Goal: Information Seeking & Learning: Learn about a topic

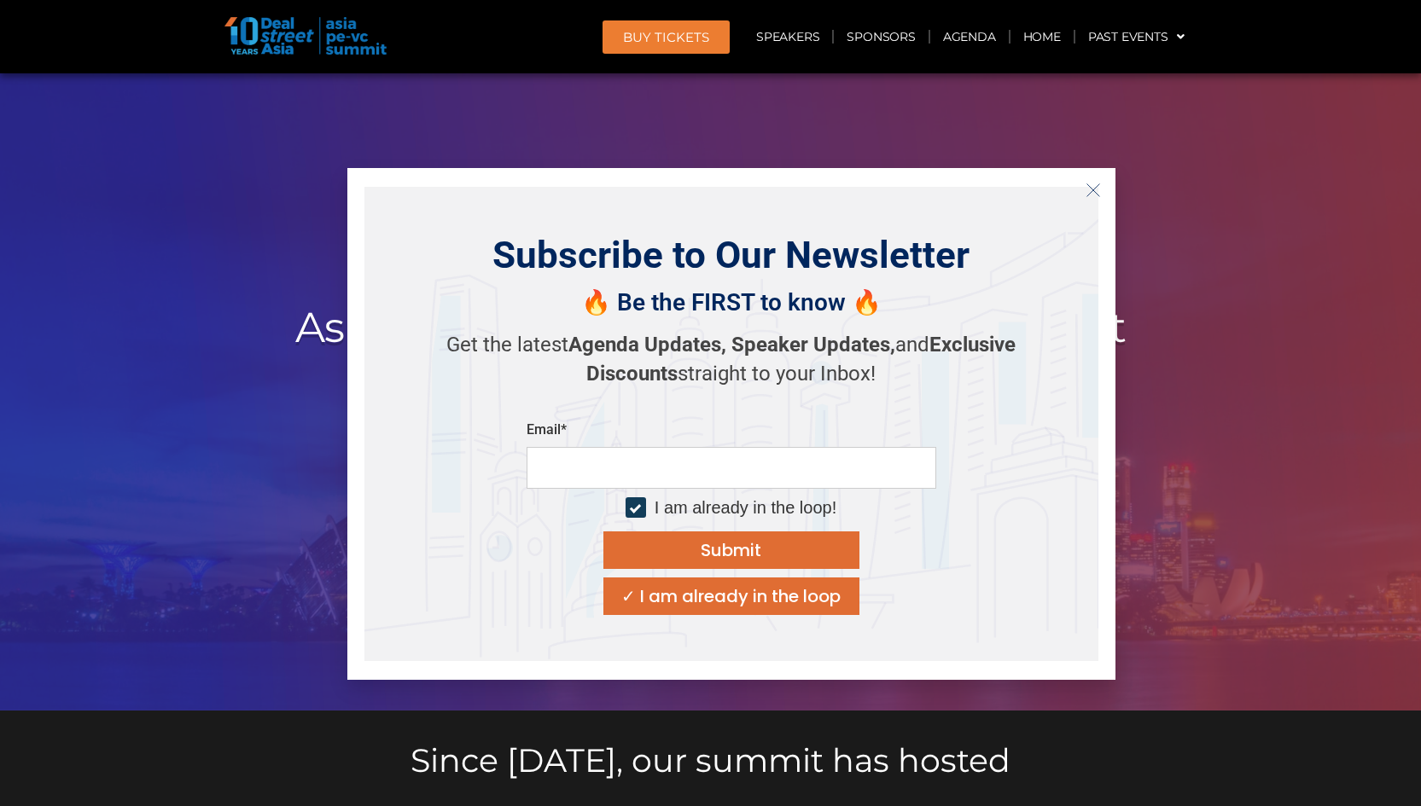
click at [1091, 192] on icon "Close" at bounding box center [1093, 190] width 15 height 15
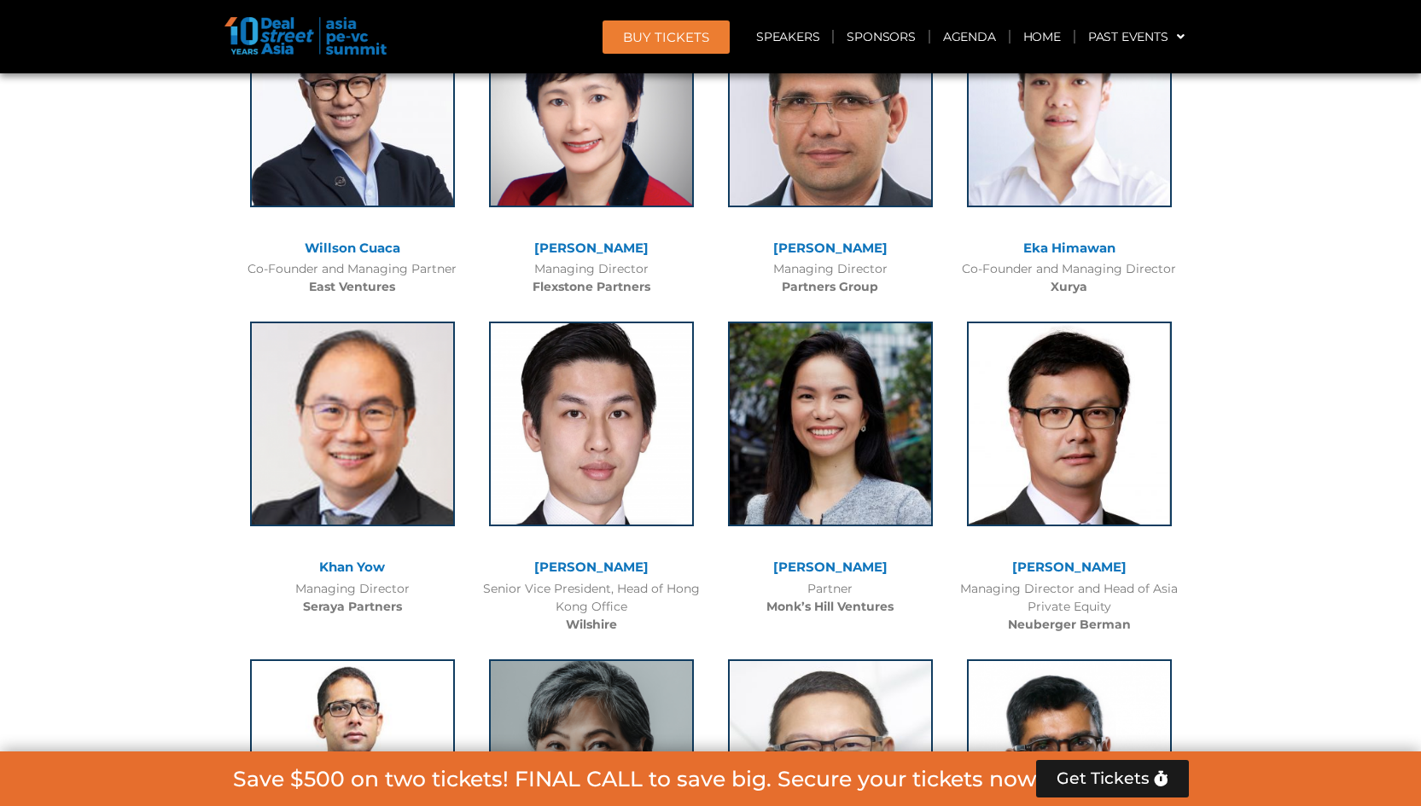
scroll to position [3643, 0]
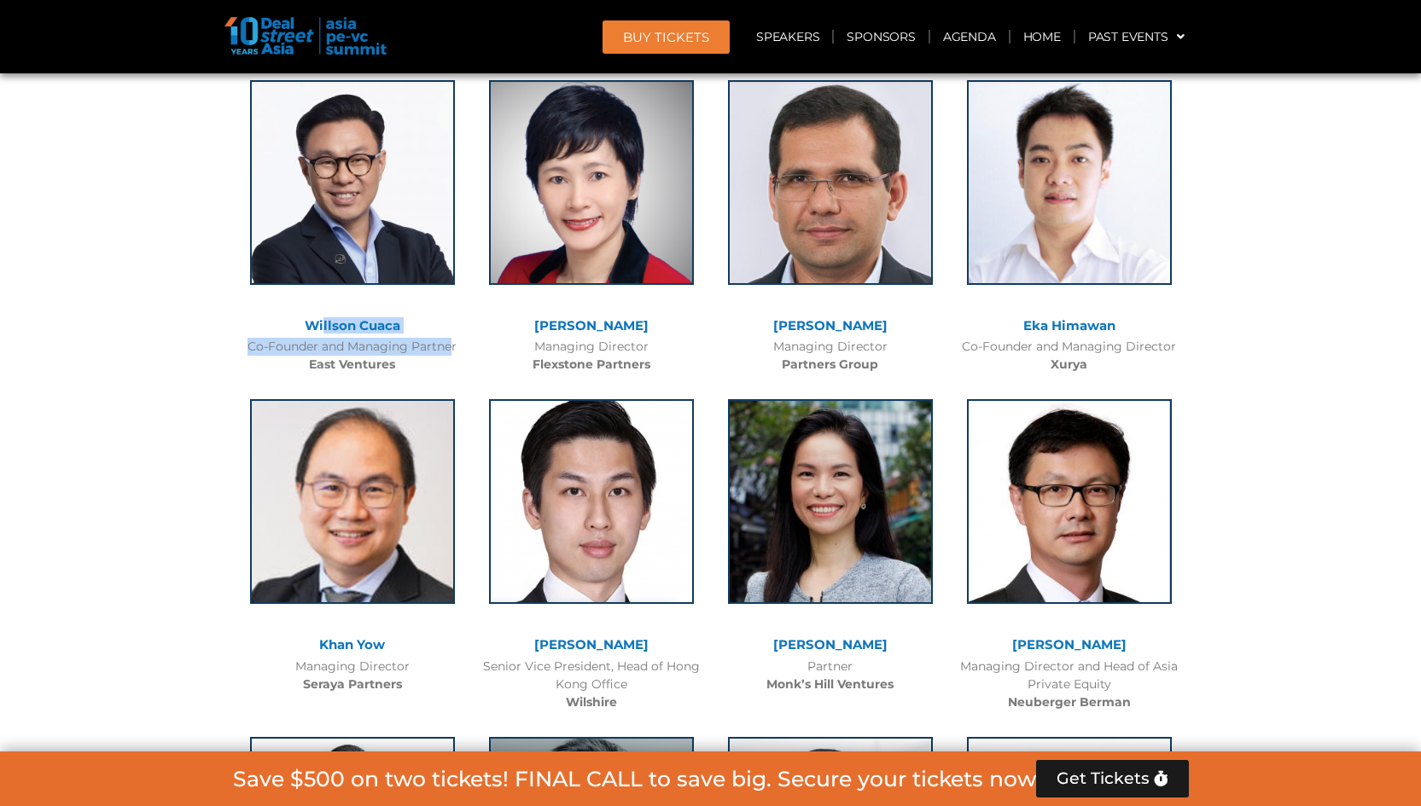
drag, startPoint x: 422, startPoint y: 336, endPoint x: 323, endPoint y: 318, distance: 100.6
click at [323, 318] on div "[PERSON_NAME] Cuaca Co-Founder and Managing Partner East Ventures" at bounding box center [352, 223] width 239 height 320
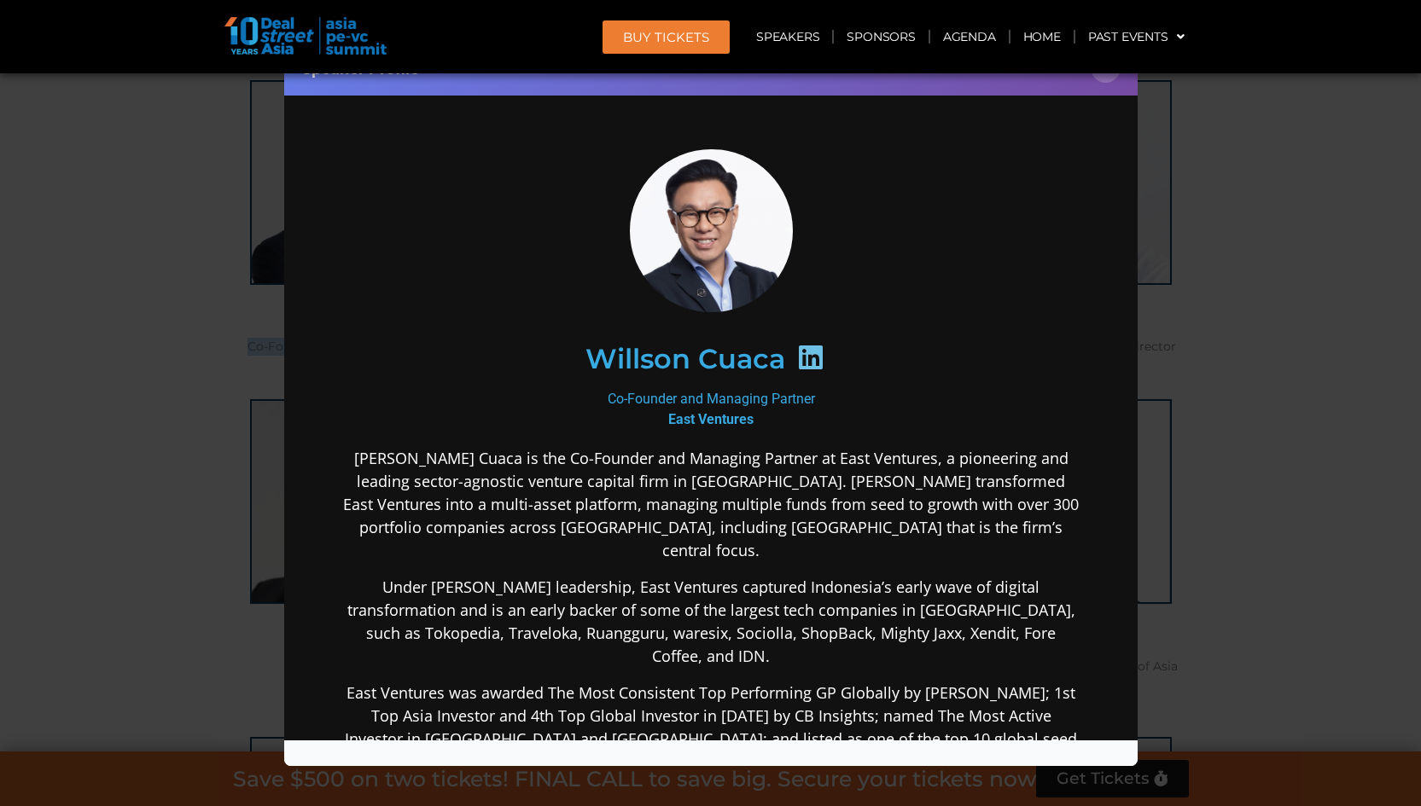
scroll to position [0, 0]
click at [806, 355] on icon at bounding box center [809, 357] width 27 height 27
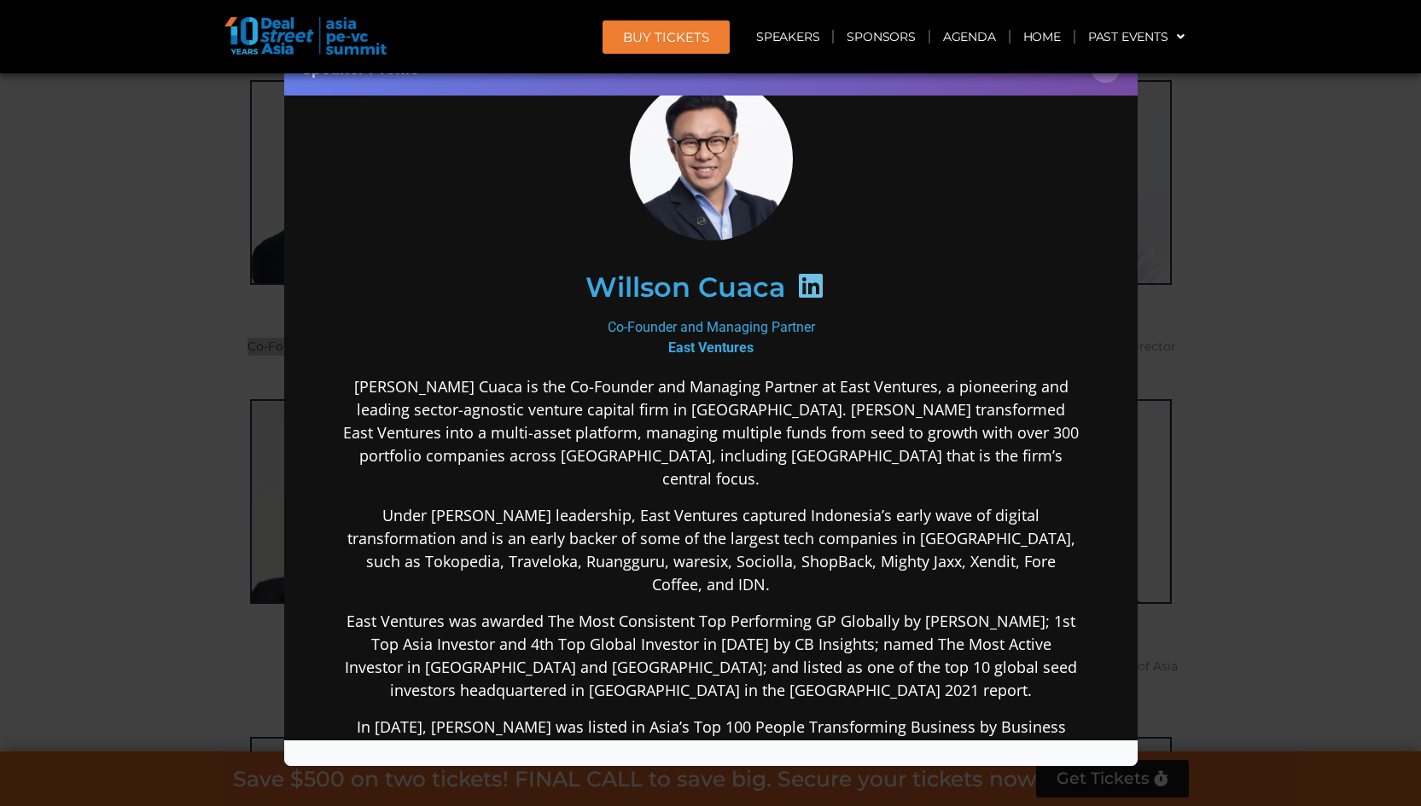
scroll to position [77, 0]
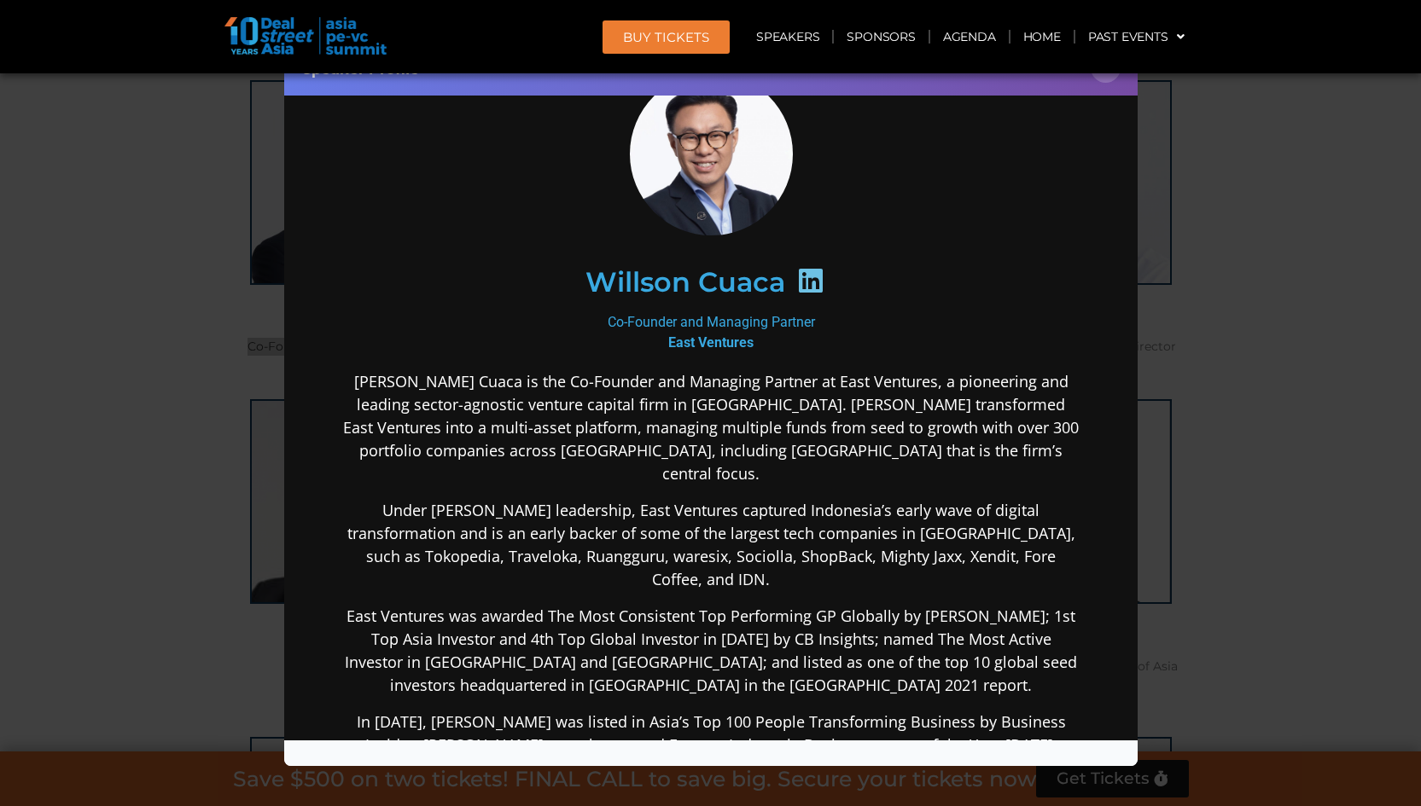
click at [1172, 280] on div "Speaker Profile ×" at bounding box center [710, 403] width 1421 height 806
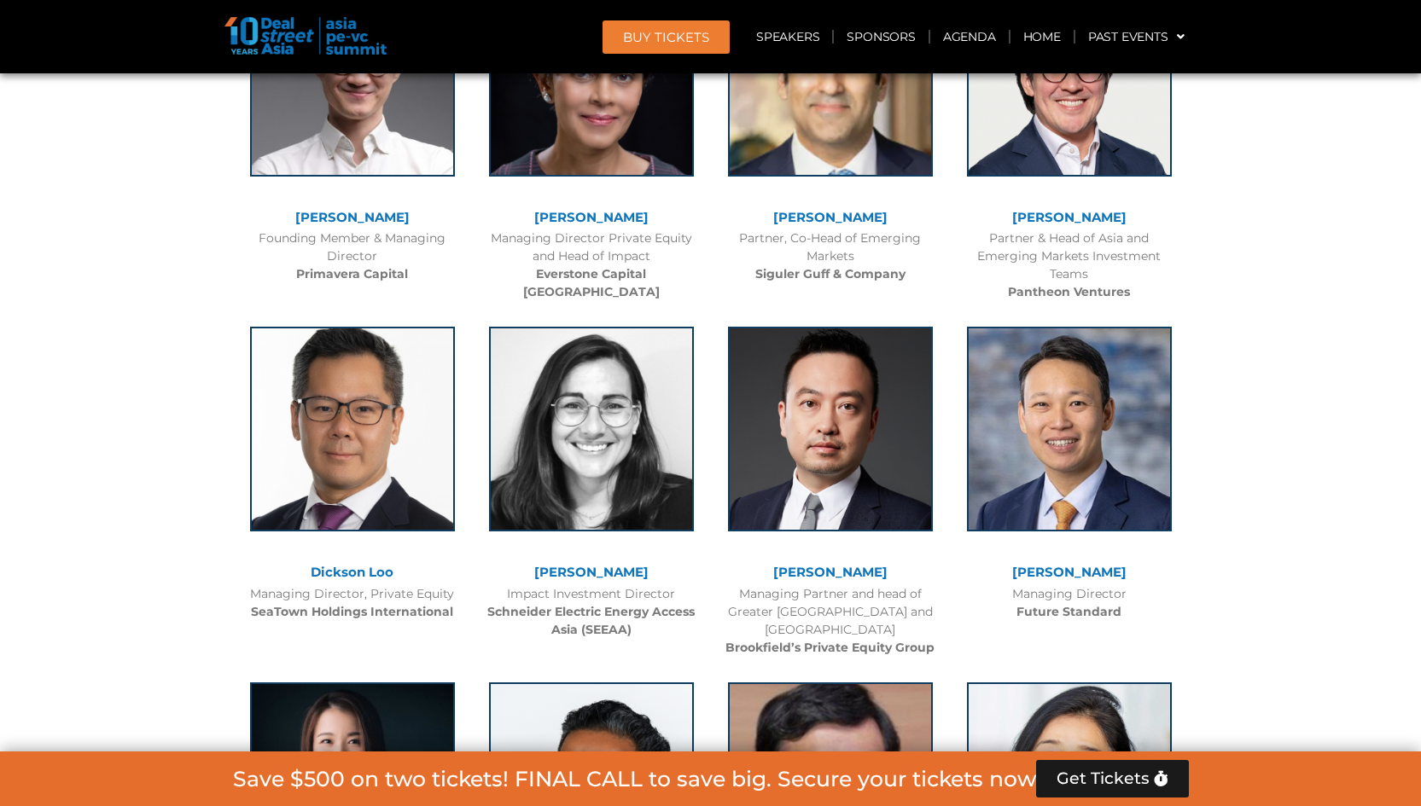
scroll to position [5056, 0]
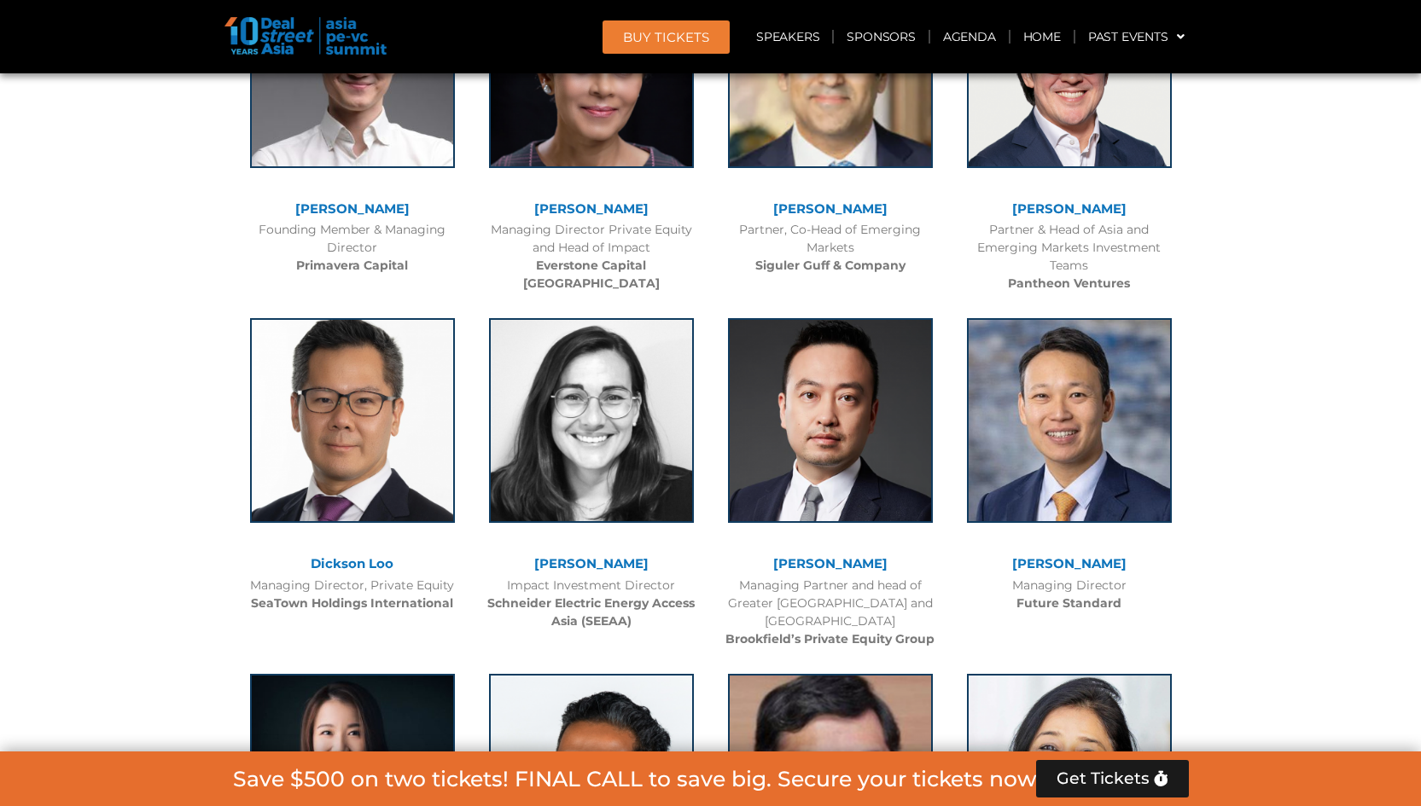
click at [839, 556] on link "[PERSON_NAME]" at bounding box center [830, 564] width 114 height 16
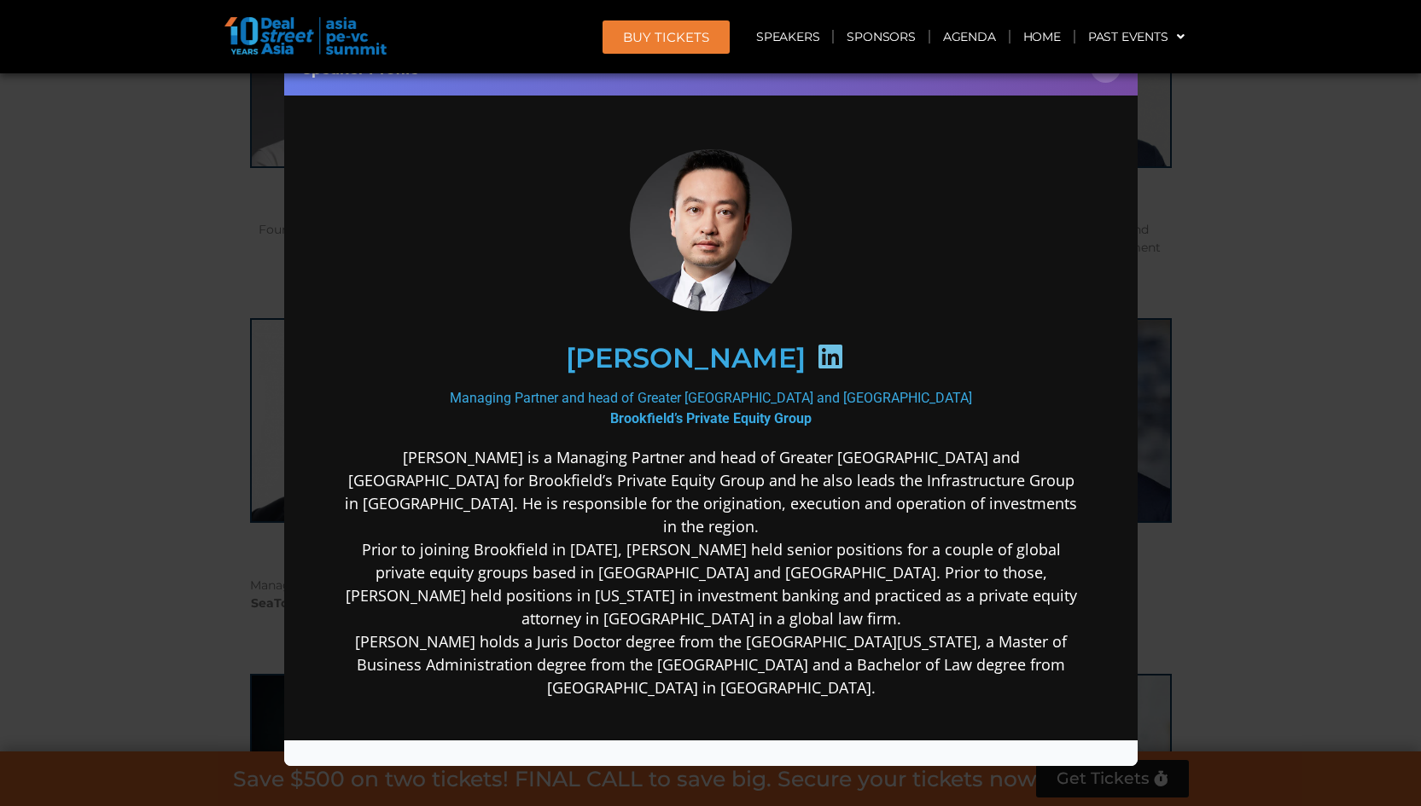
scroll to position [0, 0]
click at [816, 358] on icon at bounding box center [829, 356] width 27 height 27
click at [1110, 80] on button "×" at bounding box center [1106, 68] width 30 height 30
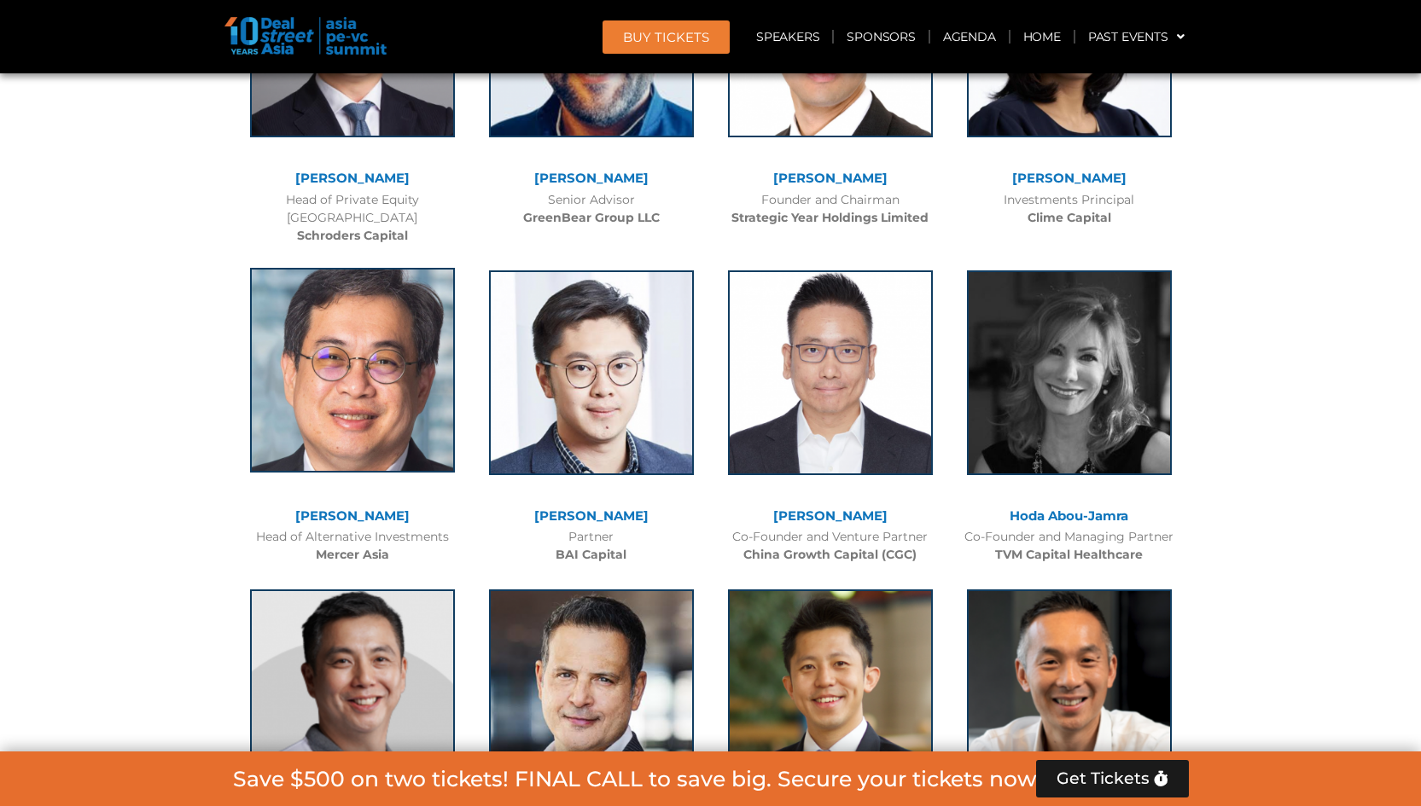
scroll to position [6181, 0]
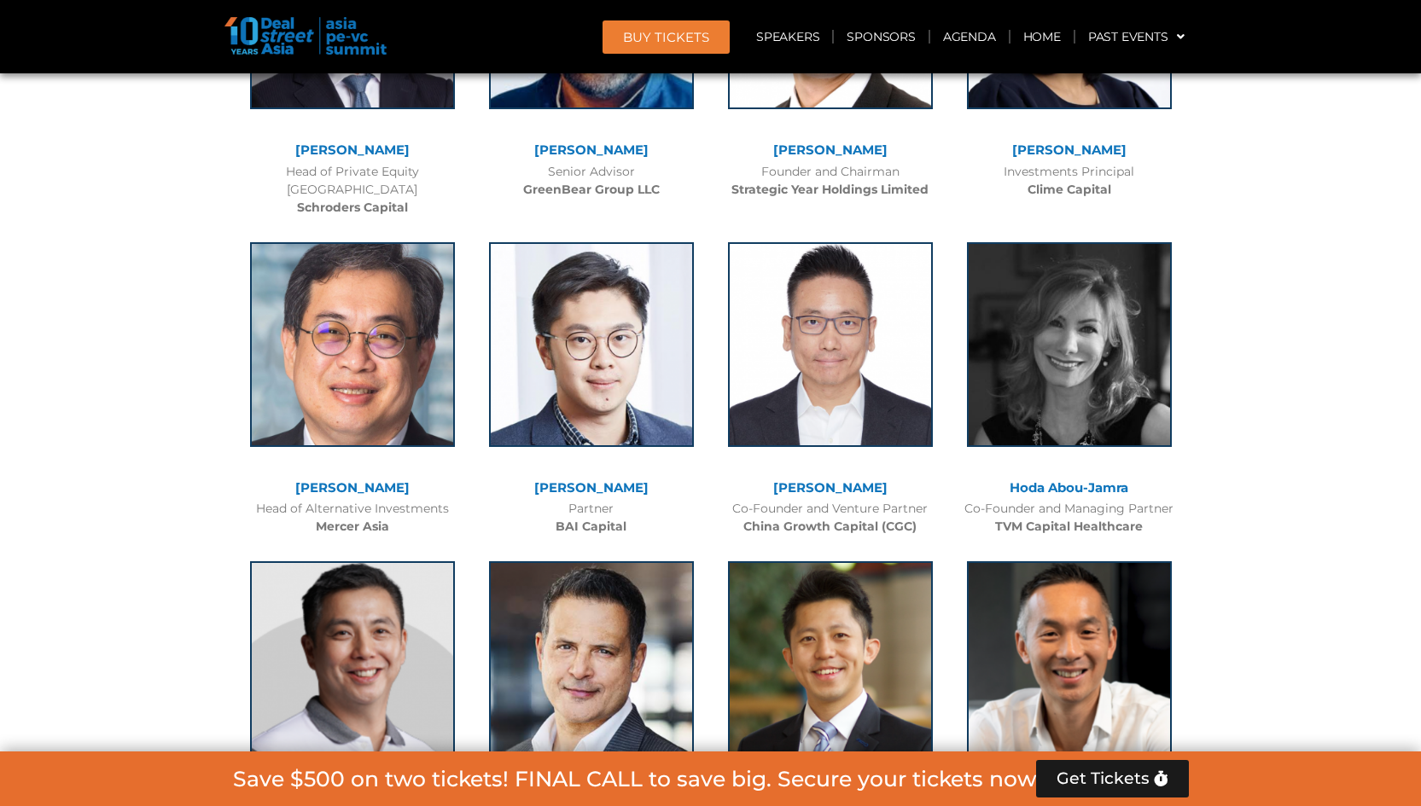
click at [360, 480] on link "[PERSON_NAME]" at bounding box center [352, 488] width 114 height 16
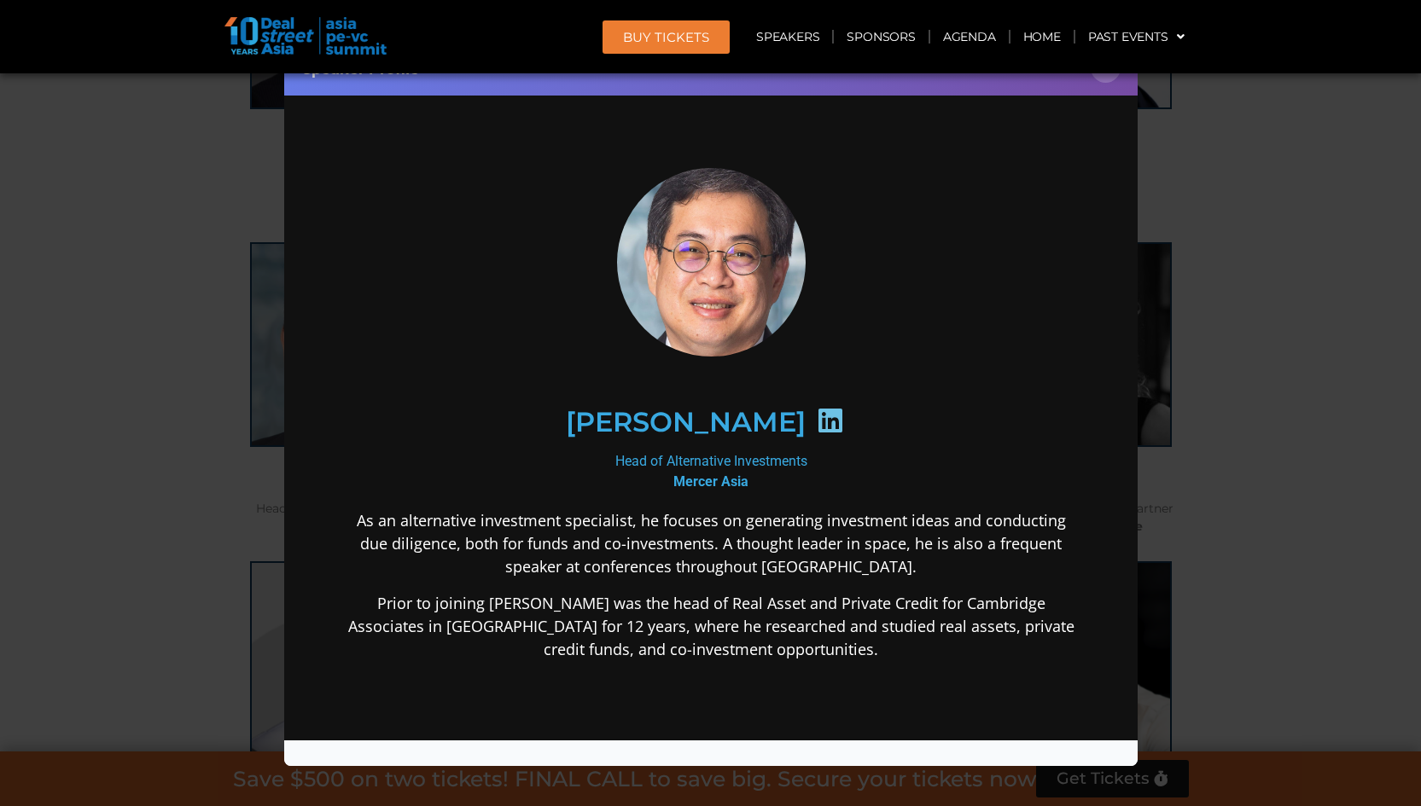
scroll to position [0, 0]
click at [816, 418] on icon at bounding box center [829, 420] width 27 height 27
click at [1109, 83] on div "Speaker Profile ×" at bounding box center [710, 67] width 853 height 55
click at [1108, 80] on button "×" at bounding box center [1106, 68] width 30 height 30
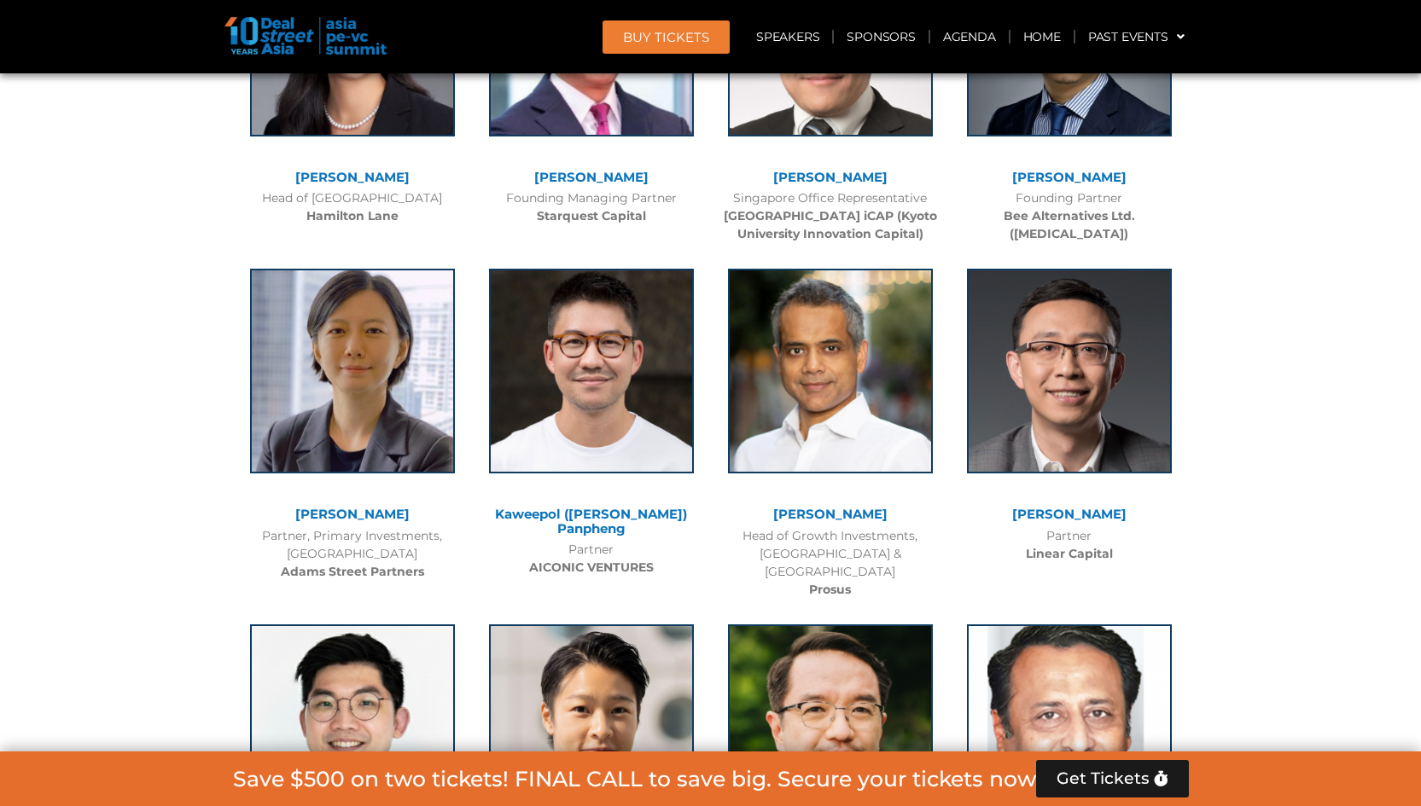
scroll to position [7133, 0]
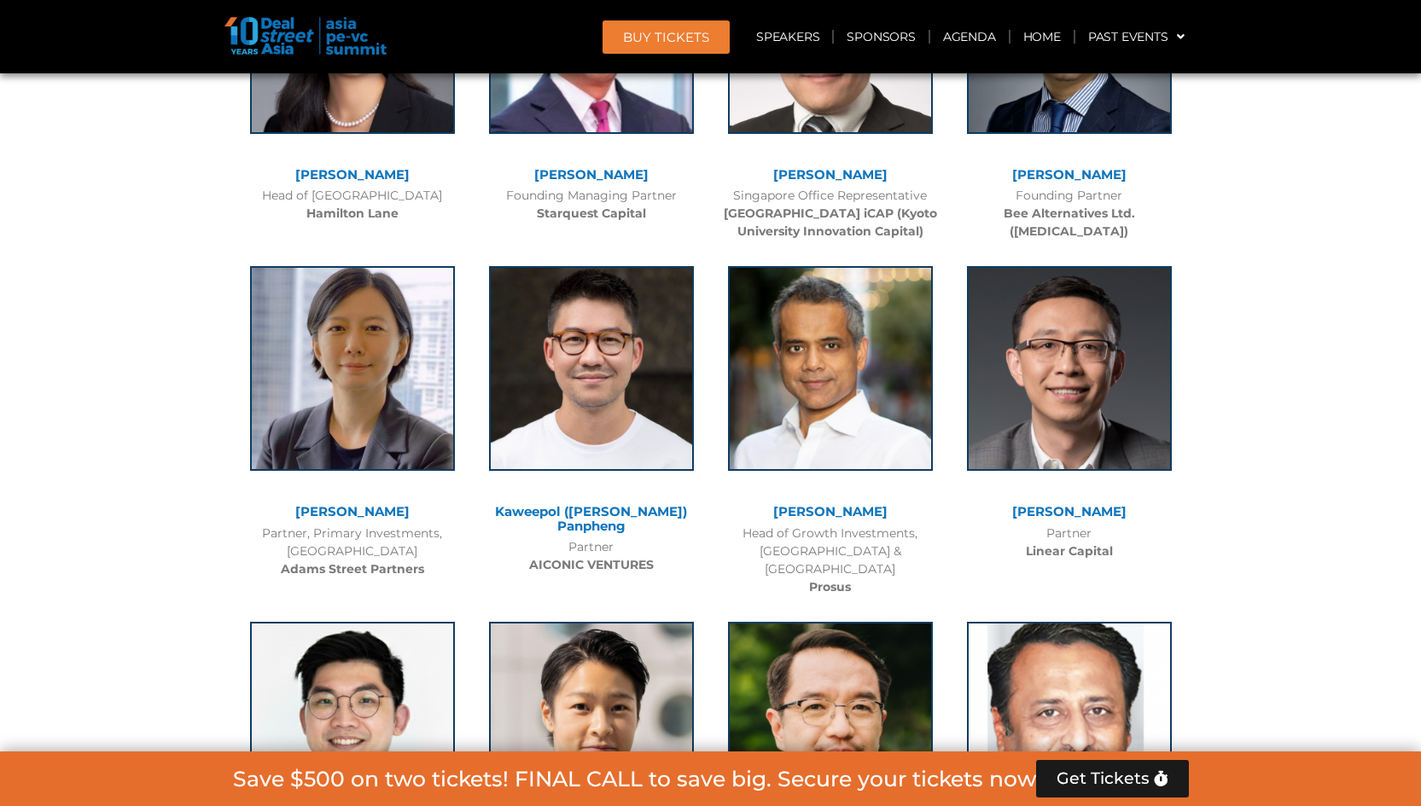
click at [643, 503] on link "Kaweepol ([PERSON_NAME]) Panpheng" at bounding box center [591, 518] width 192 height 31
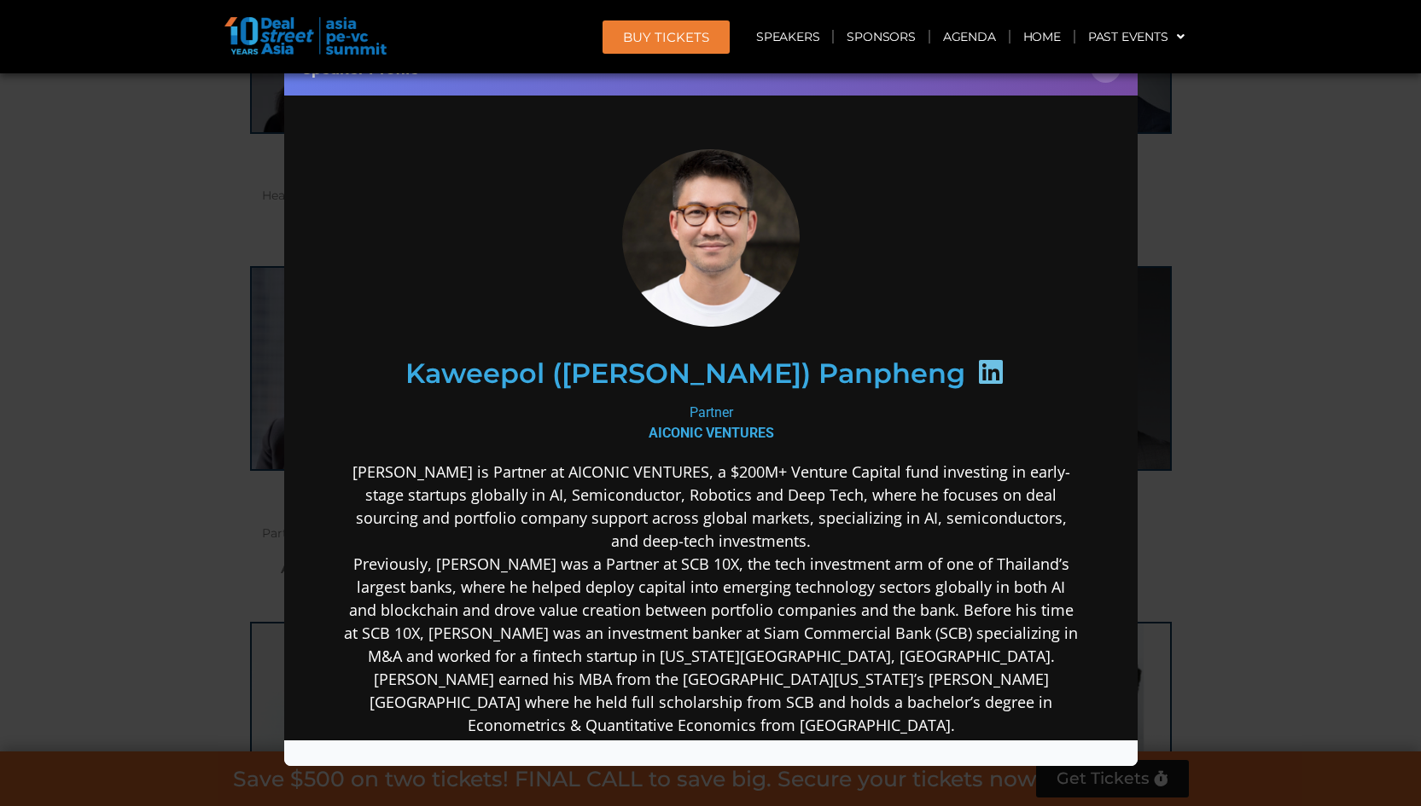
scroll to position [0, 0]
click at [976, 376] on icon at bounding box center [989, 371] width 27 height 27
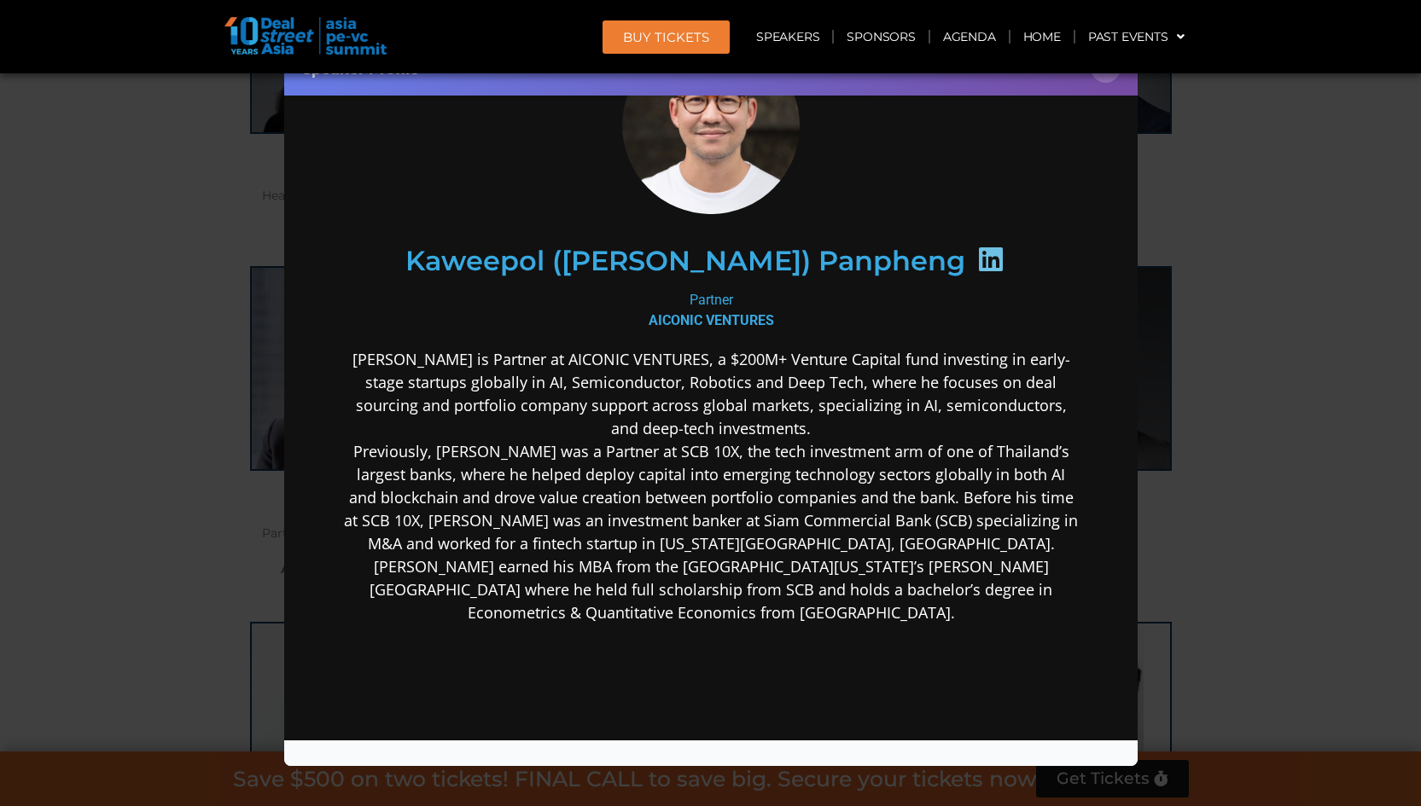
click at [976, 260] on icon at bounding box center [989, 259] width 27 height 27
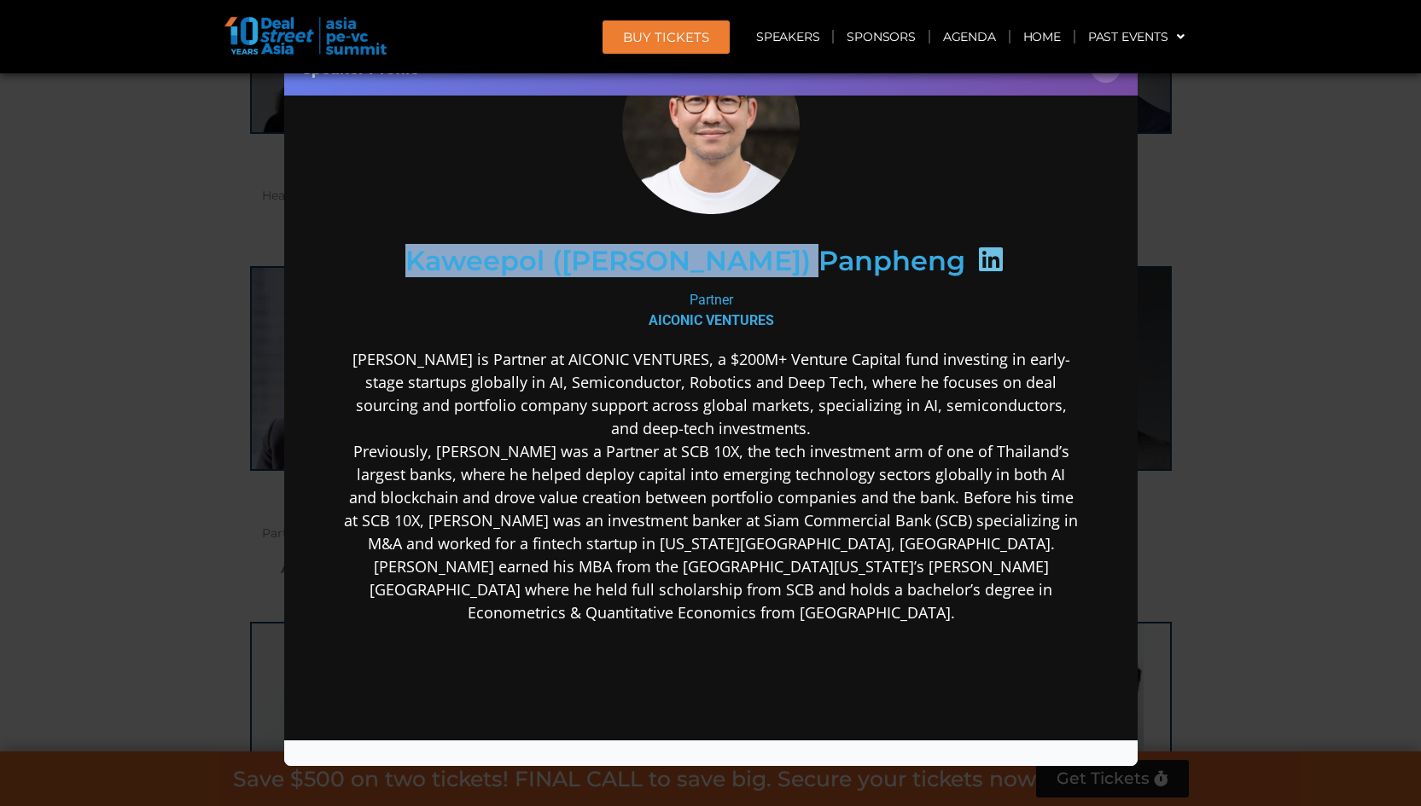
drag, startPoint x: 484, startPoint y: 251, endPoint x: 876, endPoint y: 259, distance: 391.8
click at [876, 259] on h2 "Kaweepol ([PERSON_NAME]) Panpheng" at bounding box center [685, 260] width 560 height 27
copy h2 "Kaweepol ([PERSON_NAME]) Panpheng"
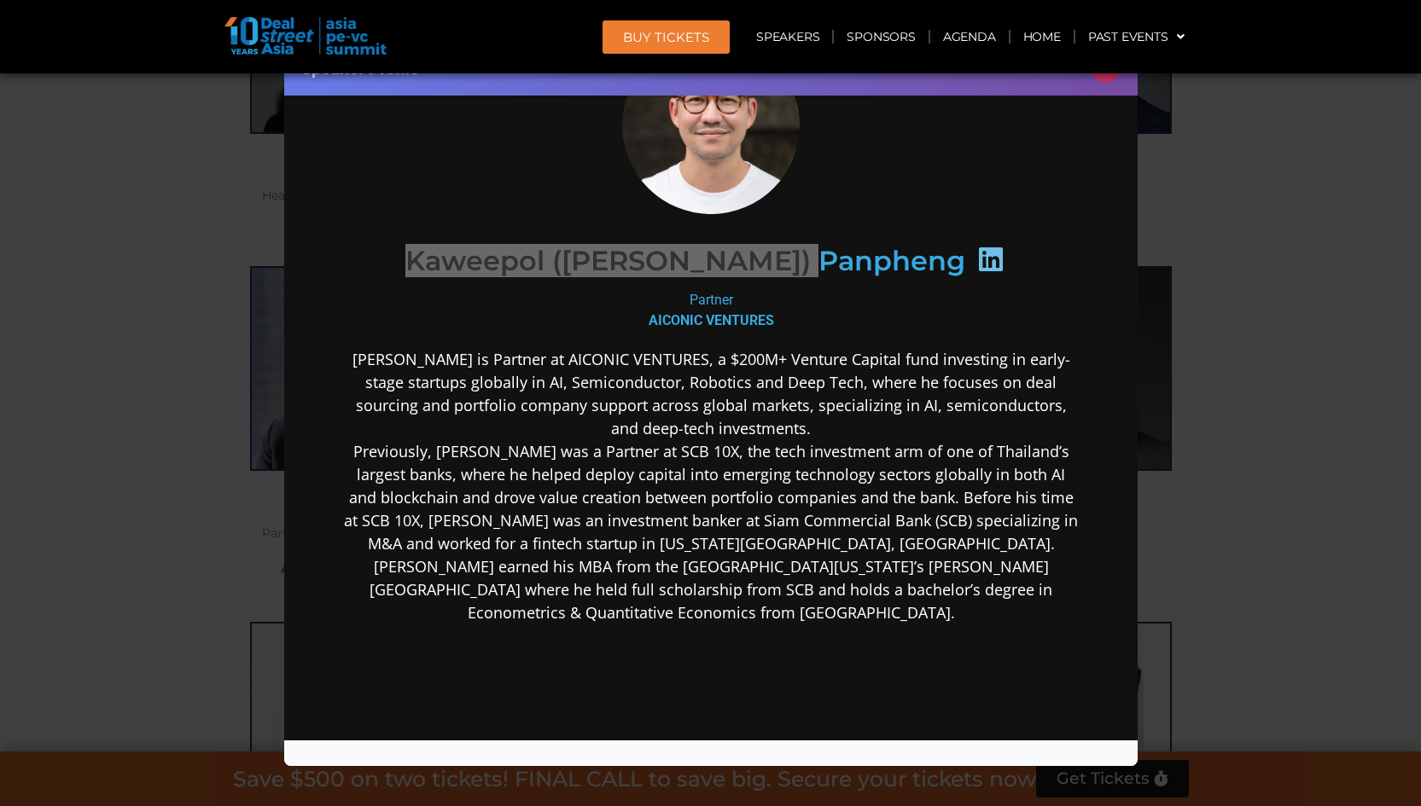
click at [1111, 77] on button "×" at bounding box center [1106, 68] width 30 height 30
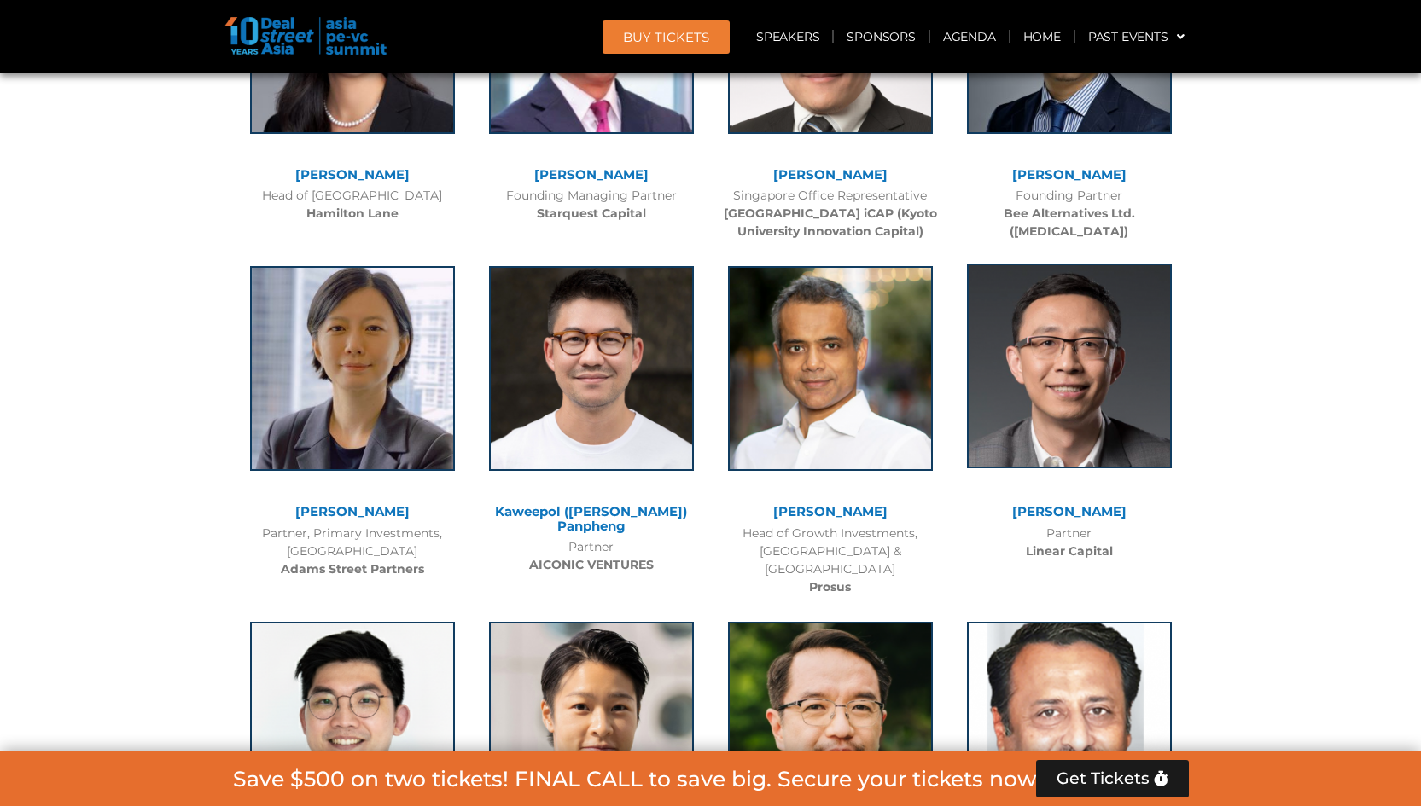
click at [1032, 390] on img at bounding box center [1069, 366] width 205 height 205
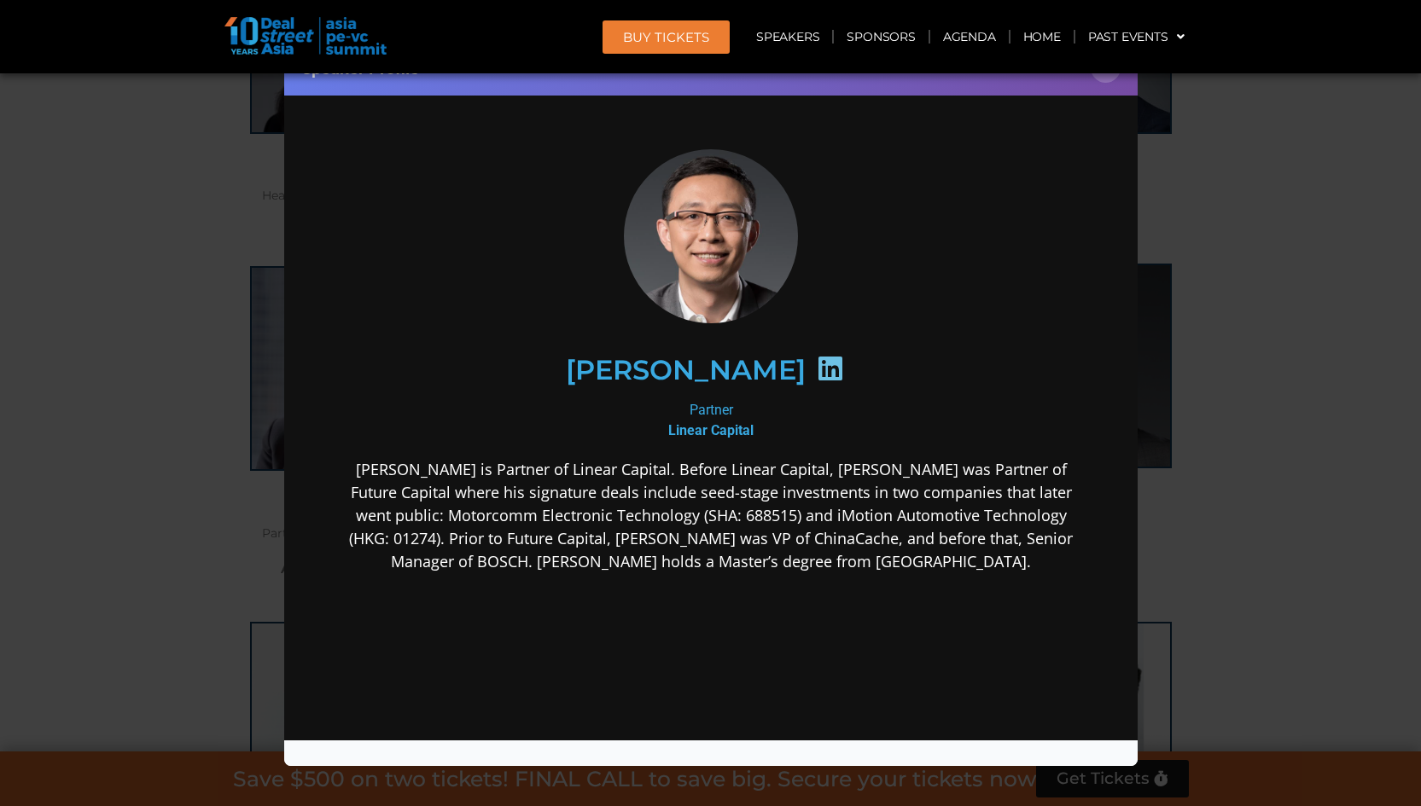
scroll to position [0, 0]
click at [816, 369] on icon at bounding box center [829, 368] width 27 height 27
click at [816, 373] on icon at bounding box center [829, 368] width 27 height 27
click at [1109, 72] on header "BUY Tickets Speakers Sponsors Agenda Home Past Events JKT 2025 SG 2024 JKT 2024…" at bounding box center [710, 36] width 1421 height 73
click at [1105, 77] on button "×" at bounding box center [1106, 68] width 30 height 30
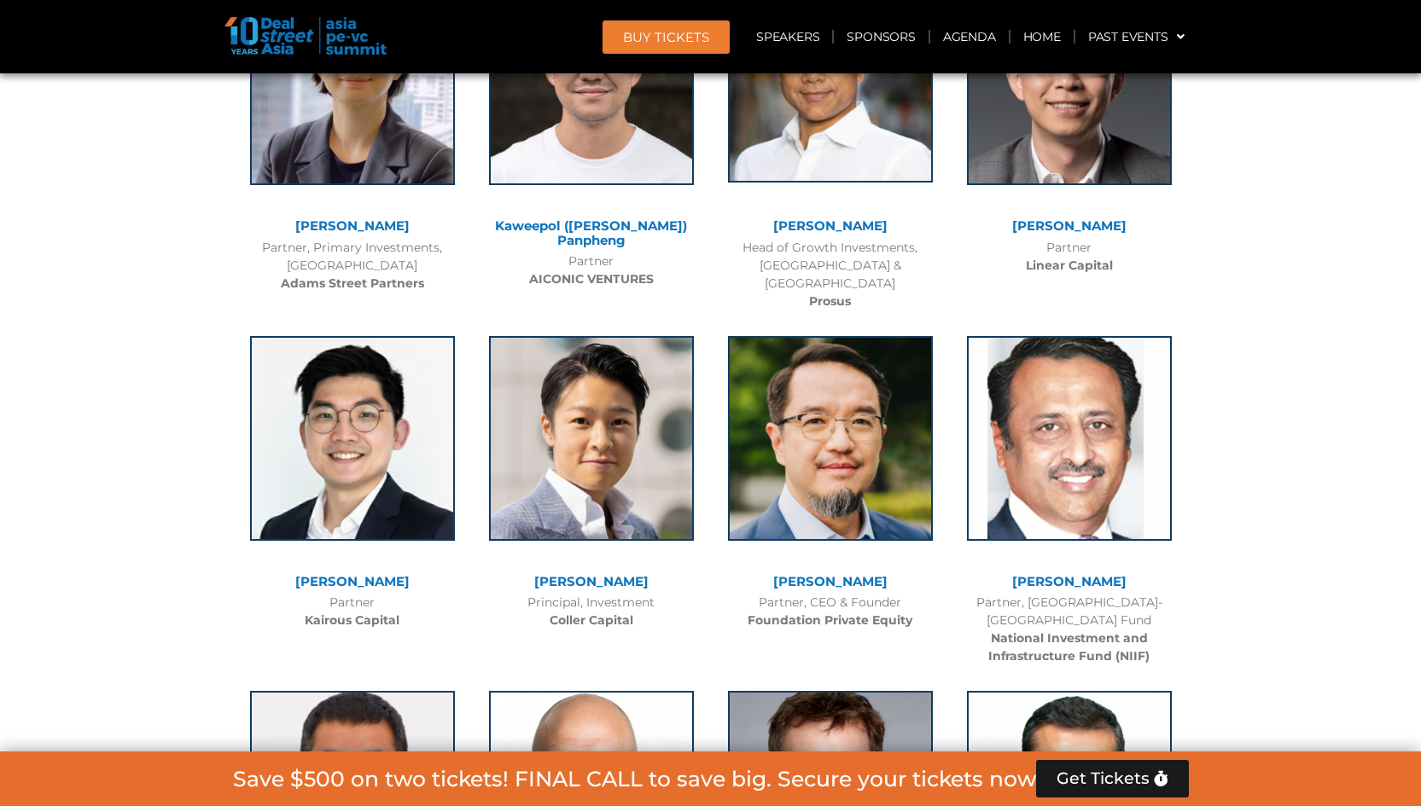
scroll to position [7420, 0]
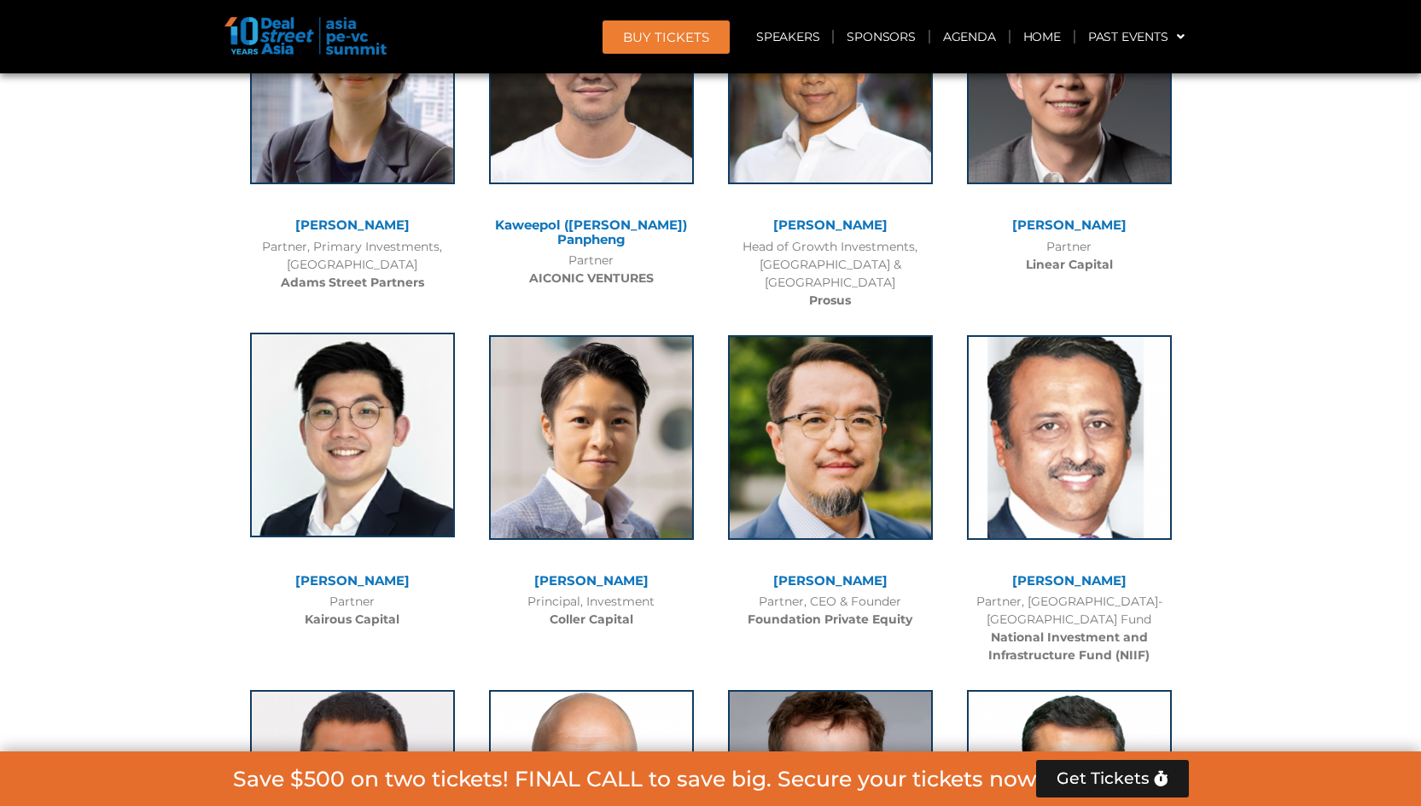
click at [349, 389] on img at bounding box center [352, 435] width 205 height 205
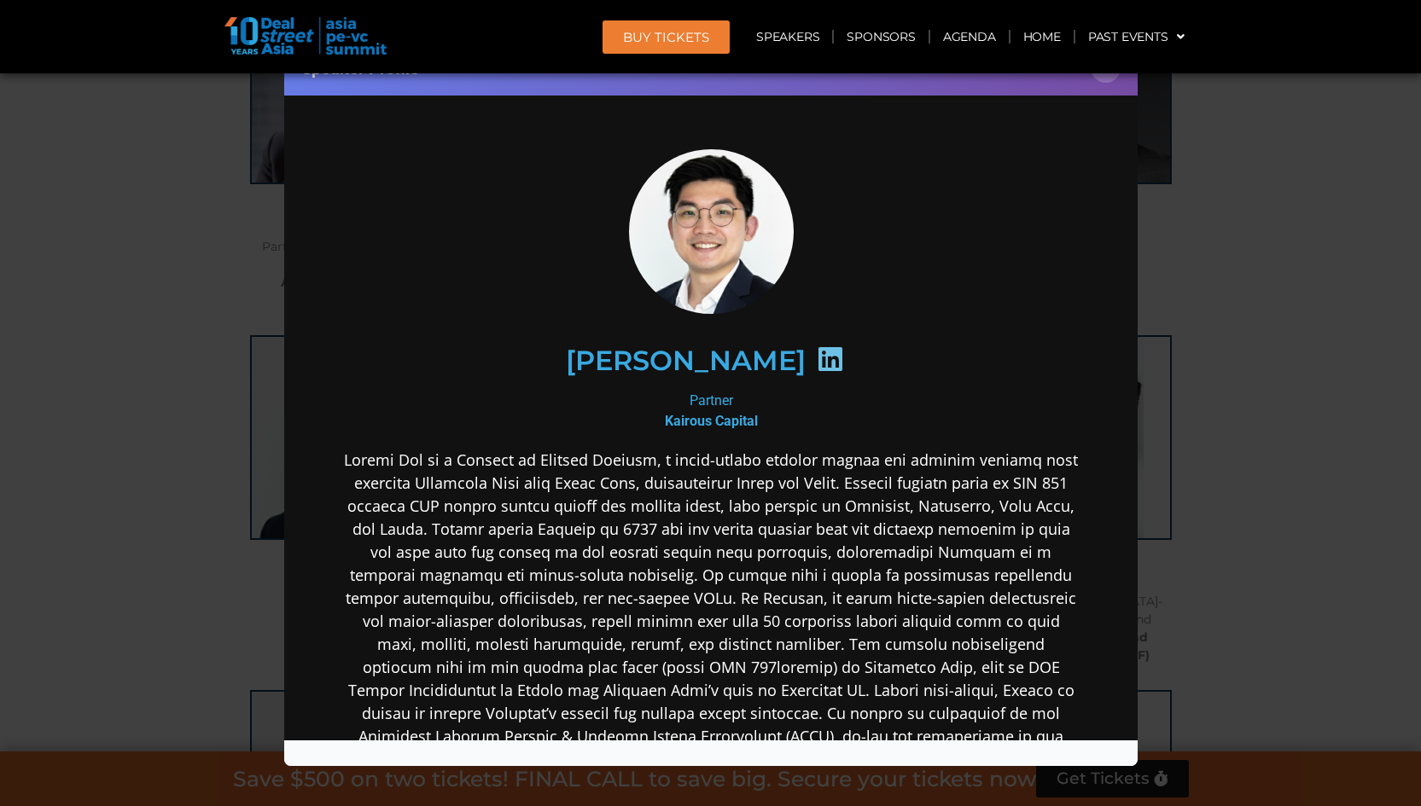
scroll to position [0, 0]
click at [816, 357] on icon at bounding box center [829, 359] width 27 height 27
click at [1278, 191] on div "Speaker Profile ×" at bounding box center [710, 403] width 1421 height 806
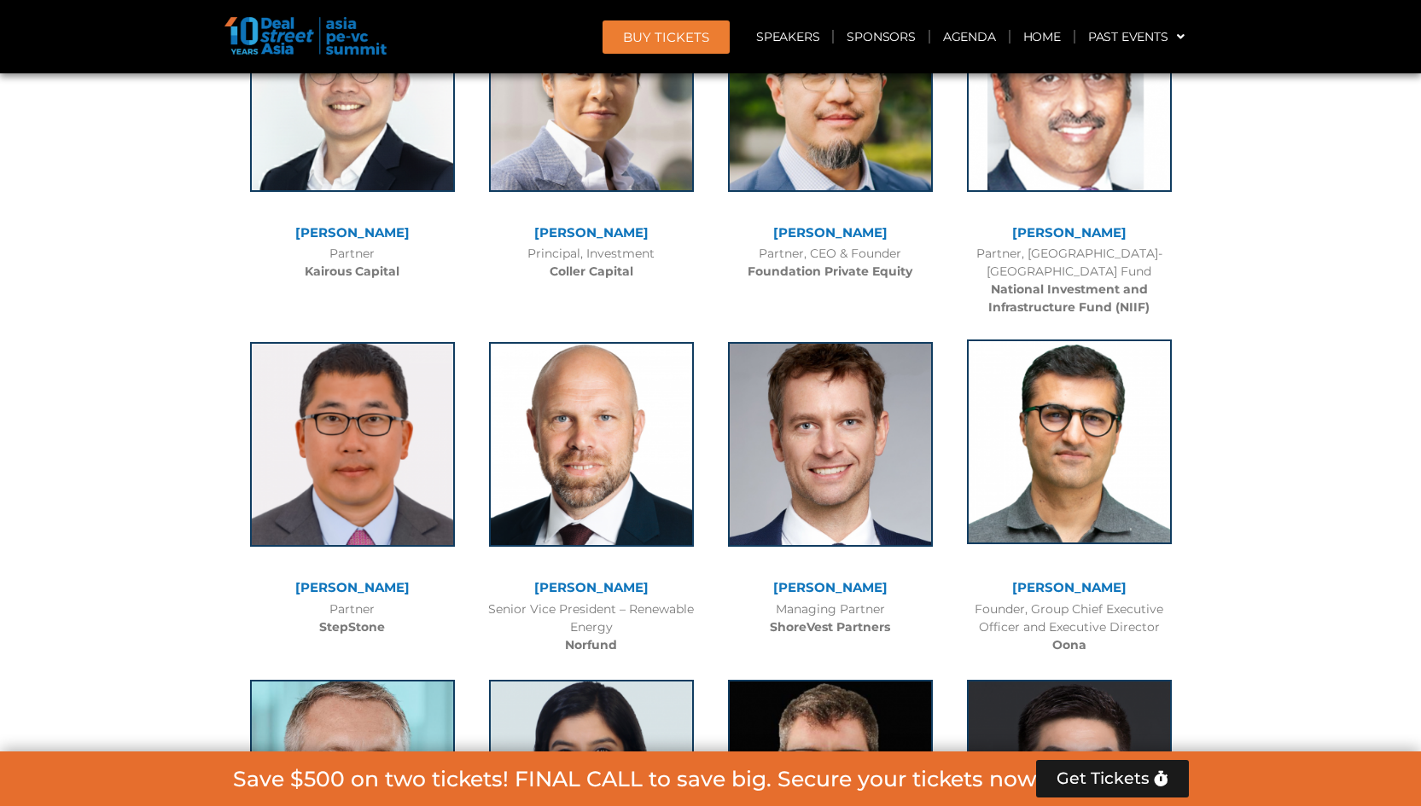
scroll to position [7770, 0]
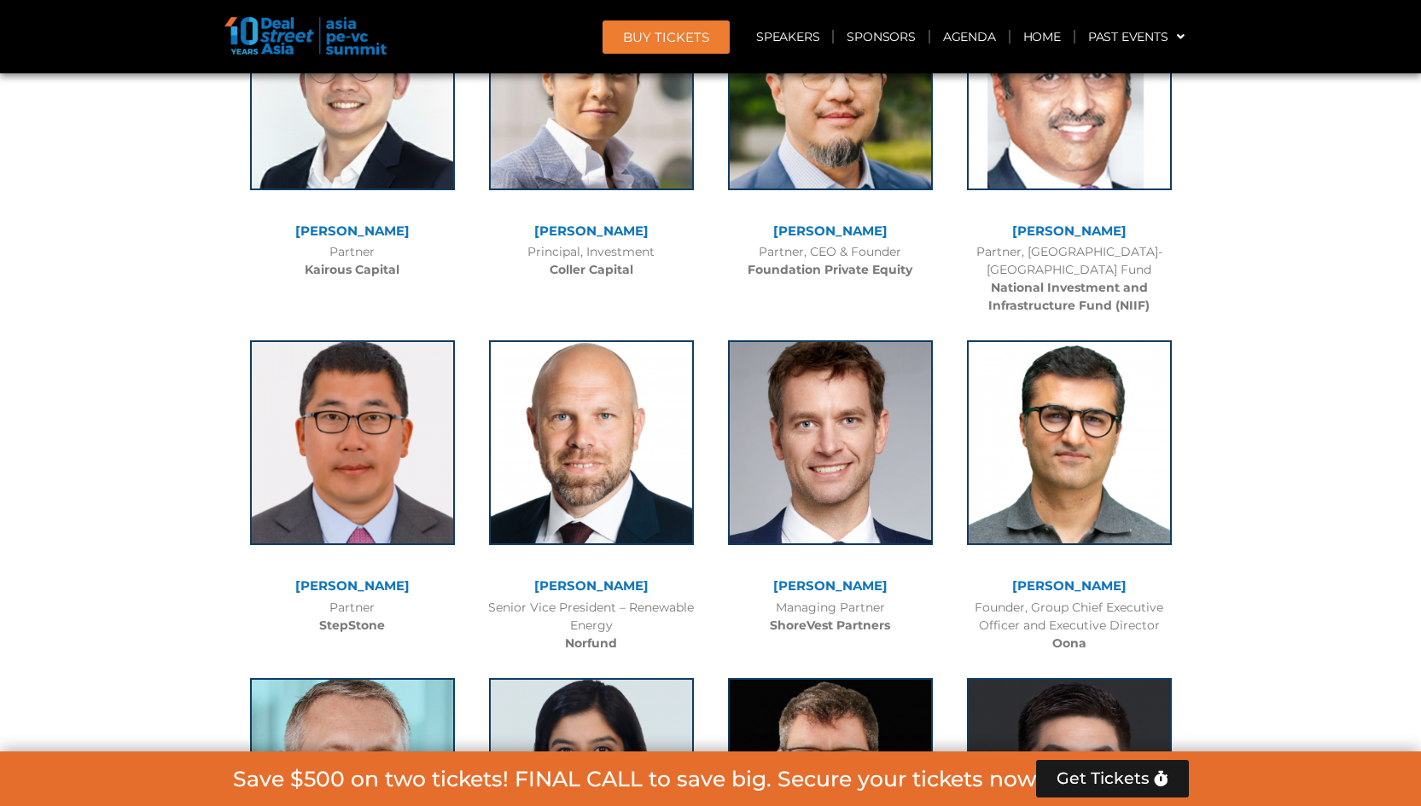
click at [616, 578] on link "[PERSON_NAME]" at bounding box center [591, 586] width 114 height 16
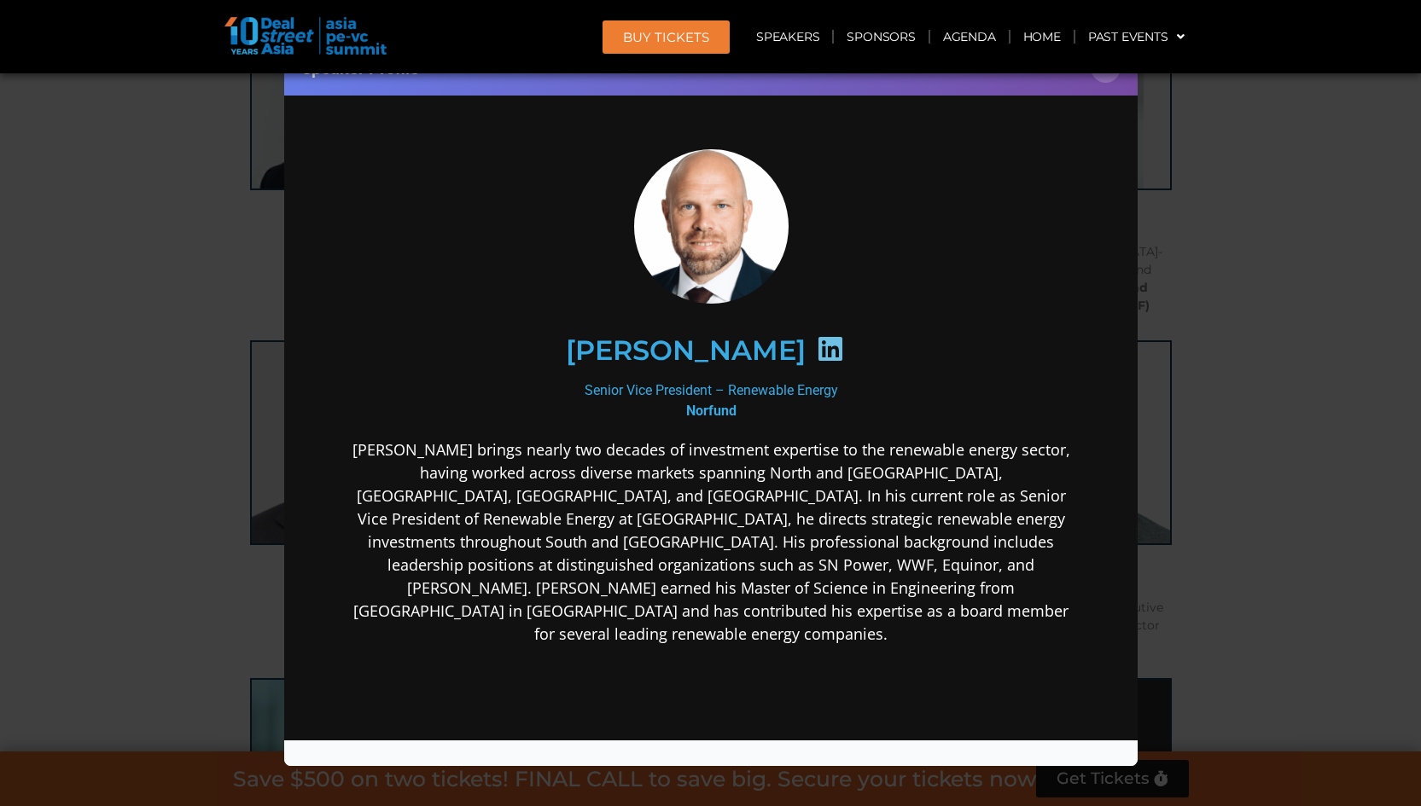
scroll to position [0, 0]
click at [816, 349] on icon at bounding box center [829, 348] width 27 height 27
click at [1111, 80] on button "×" at bounding box center [1106, 68] width 30 height 30
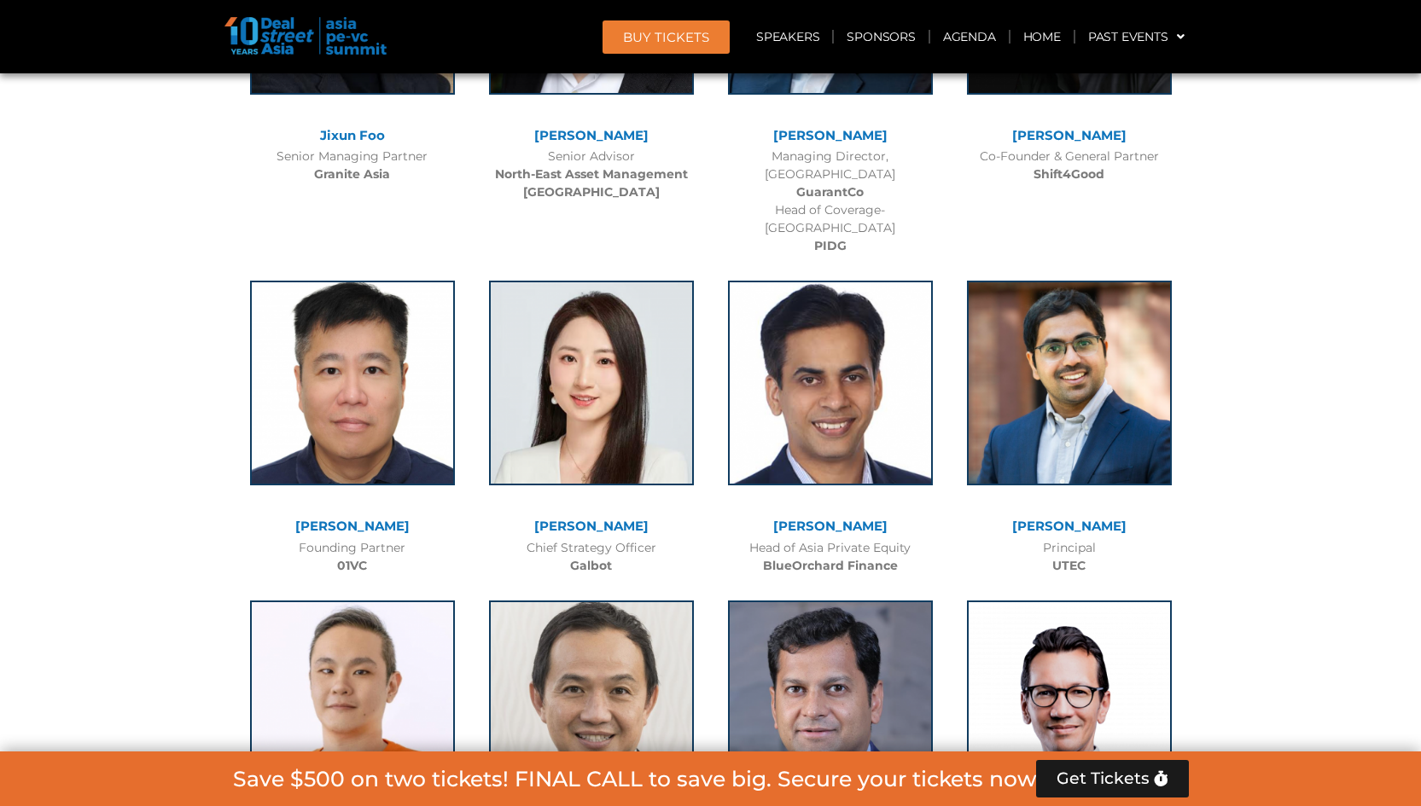
scroll to position [9604, 0]
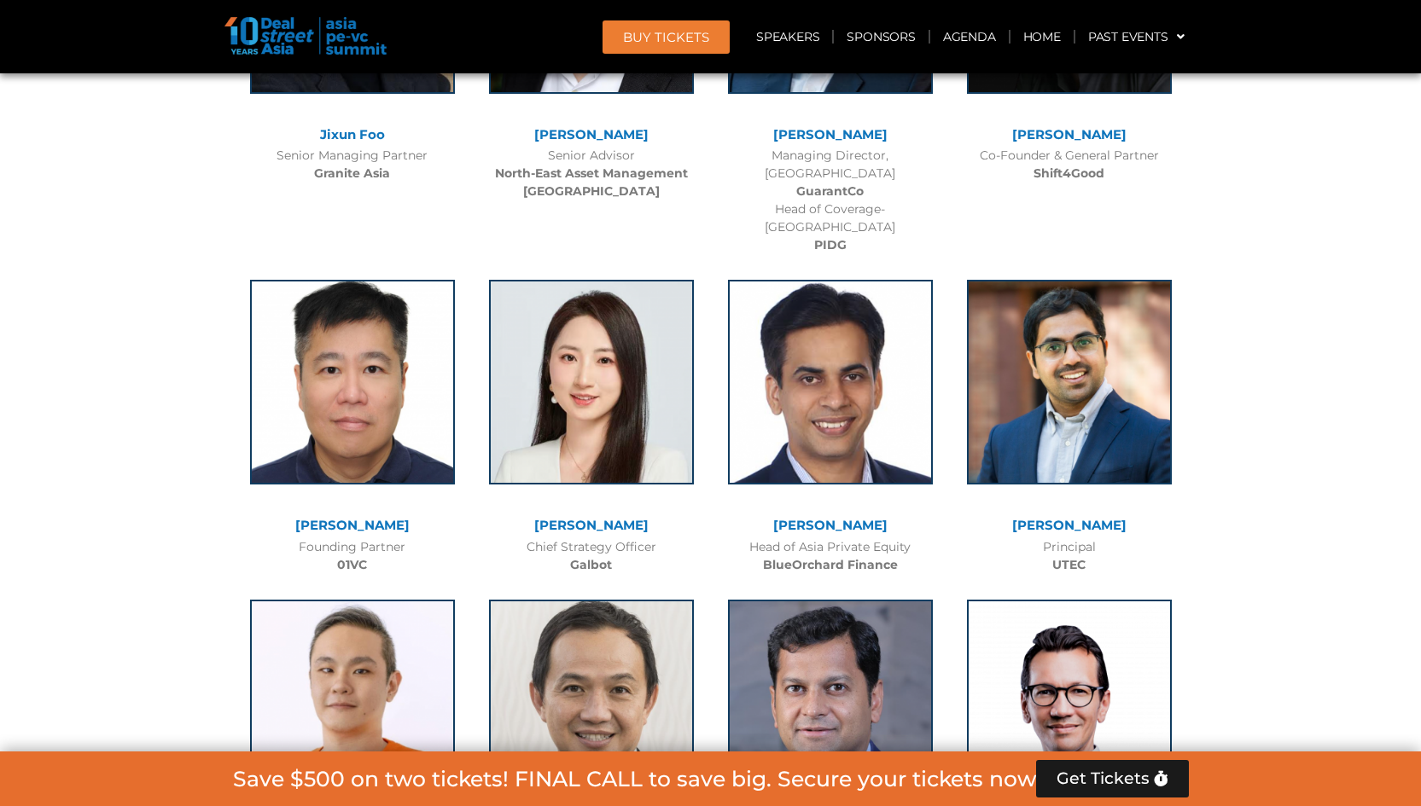
click at [851, 517] on link "[PERSON_NAME]" at bounding box center [830, 525] width 114 height 16
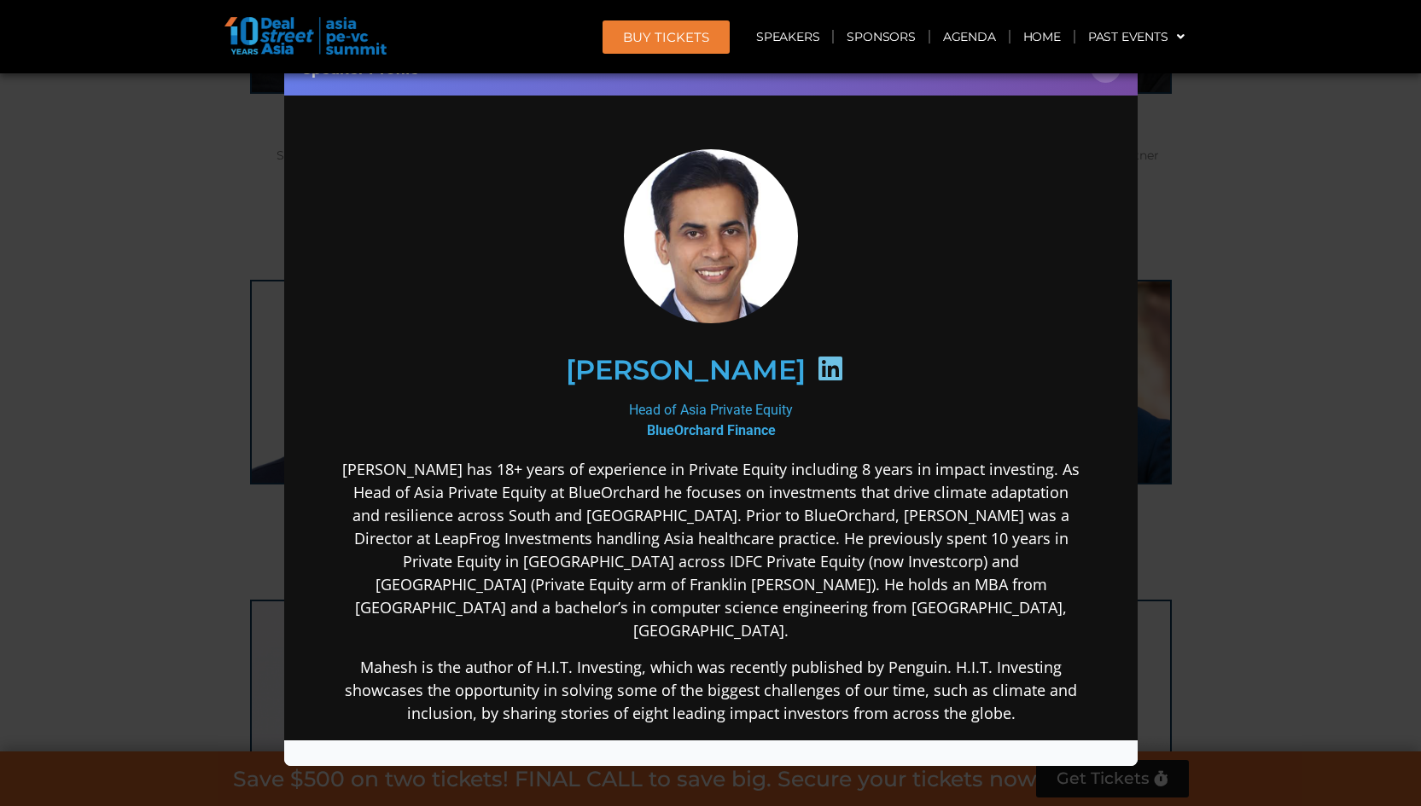
scroll to position [0, 0]
click at [816, 369] on icon at bounding box center [829, 368] width 27 height 27
click at [1110, 83] on div "Speaker Profile ×" at bounding box center [710, 67] width 853 height 55
click at [1097, 78] on button "×" at bounding box center [1106, 68] width 30 height 30
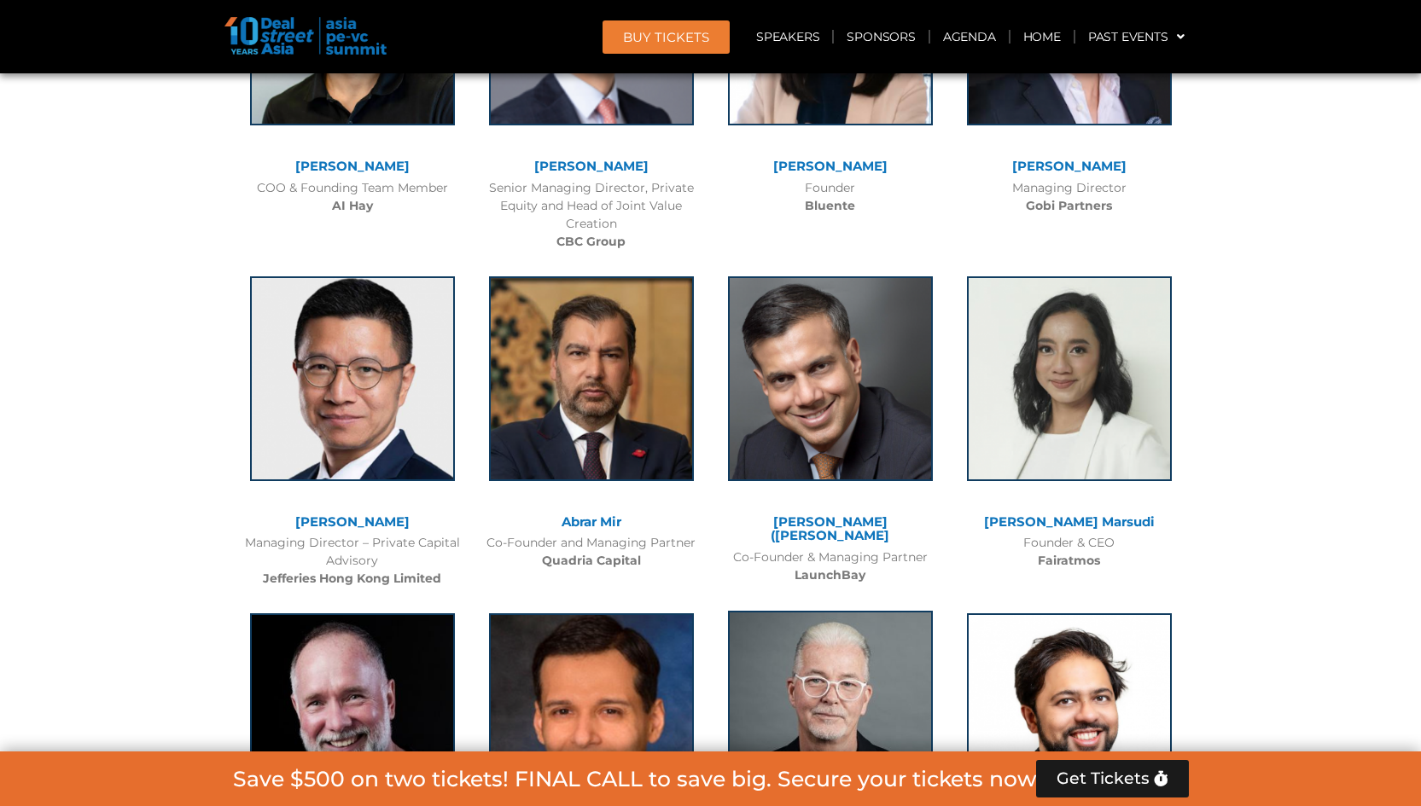
scroll to position [10610, 0]
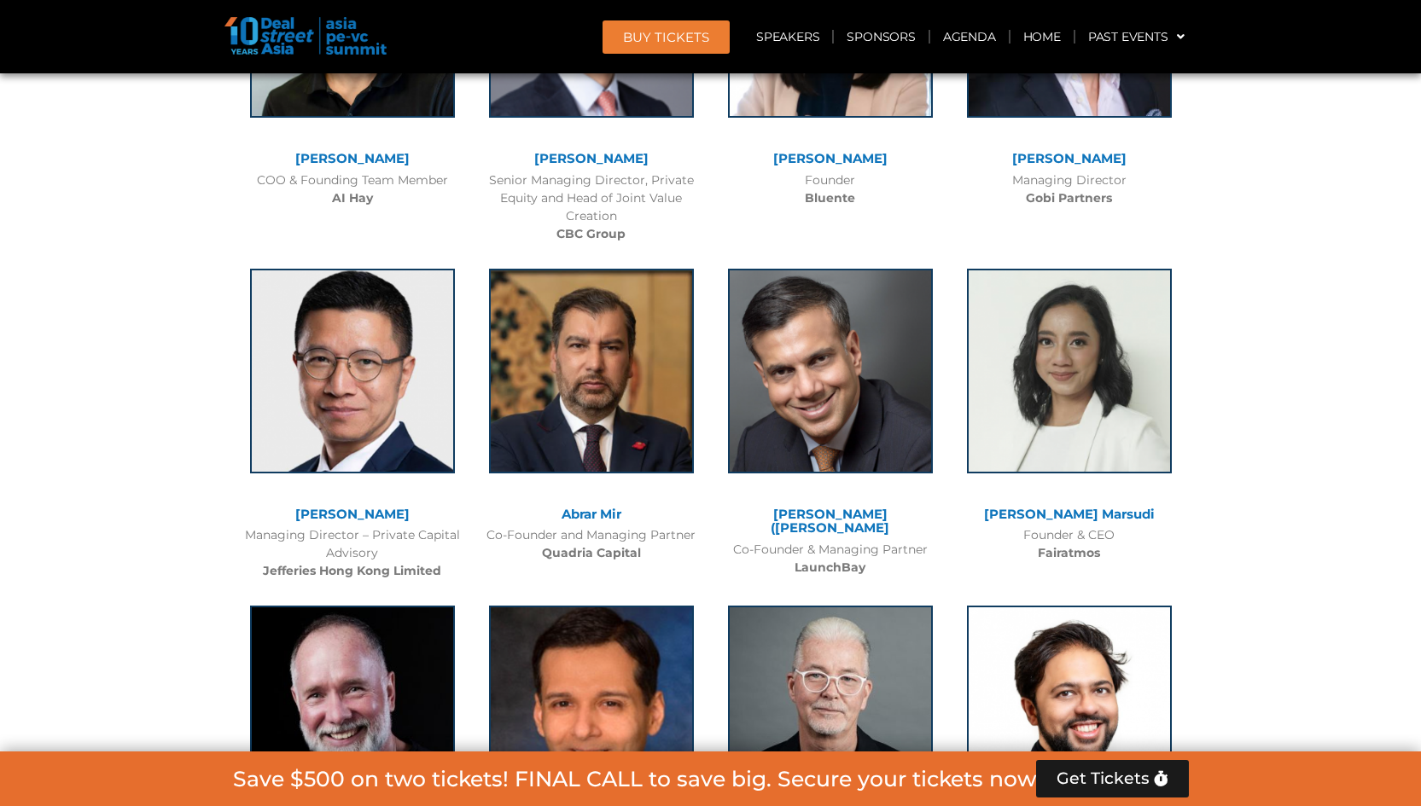
click at [598, 506] on link "Abrar Mir" at bounding box center [592, 514] width 60 height 16
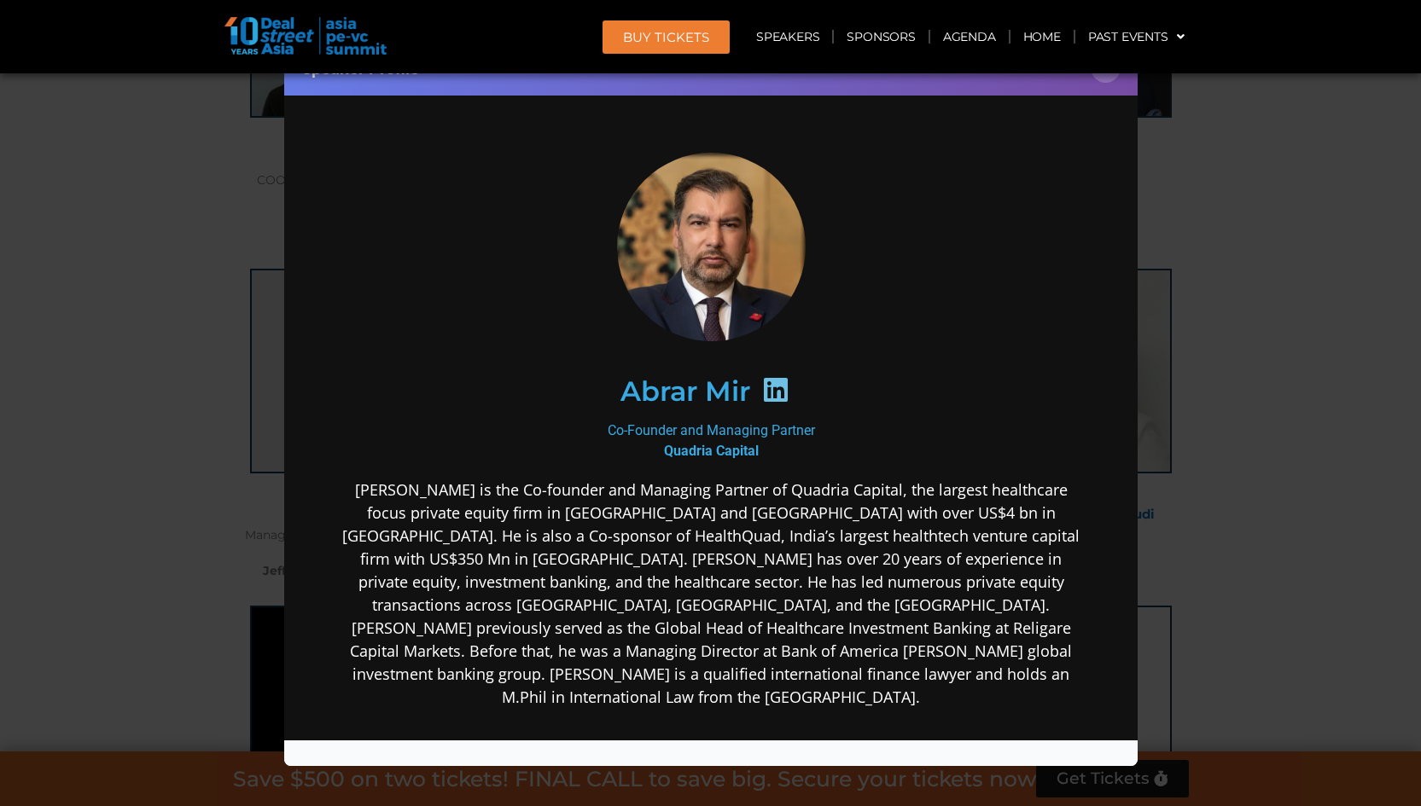
scroll to position [0, 0]
click at [771, 393] on icon at bounding box center [774, 389] width 27 height 27
click at [1109, 81] on button "×" at bounding box center [1106, 68] width 30 height 30
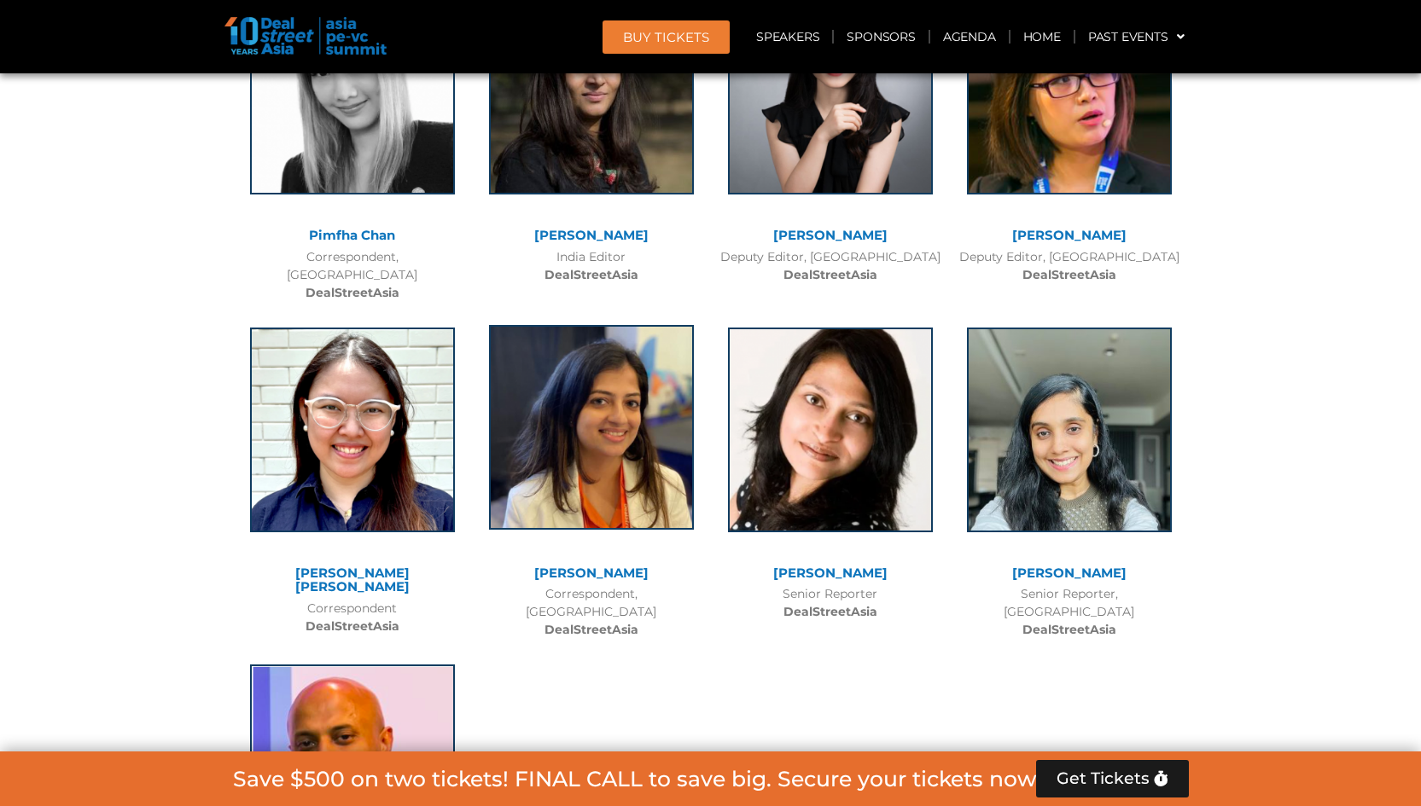
scroll to position [13162, 0]
